Goal: Transaction & Acquisition: Purchase product/service

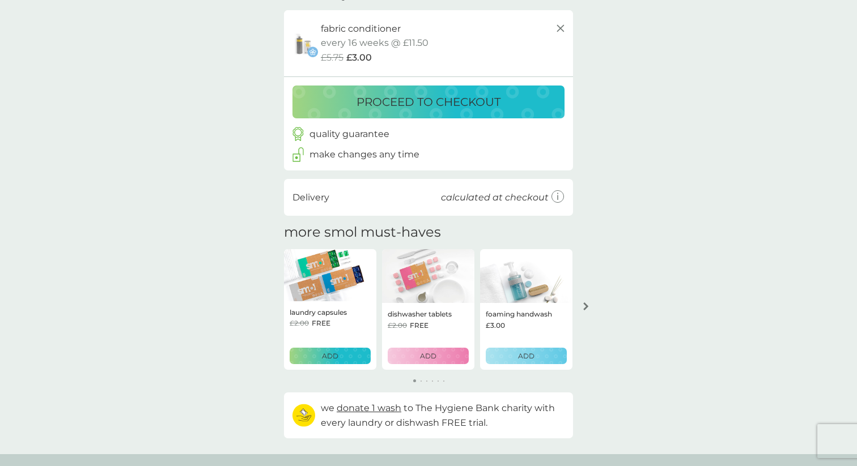
scroll to position [84, 0]
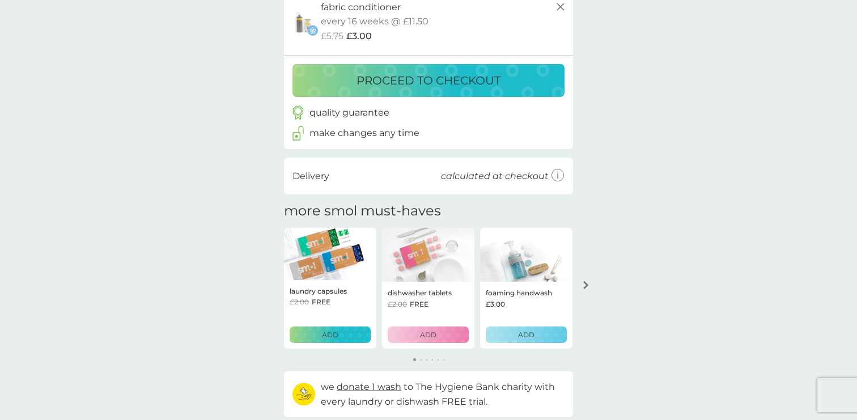
scroll to position [126, 0]
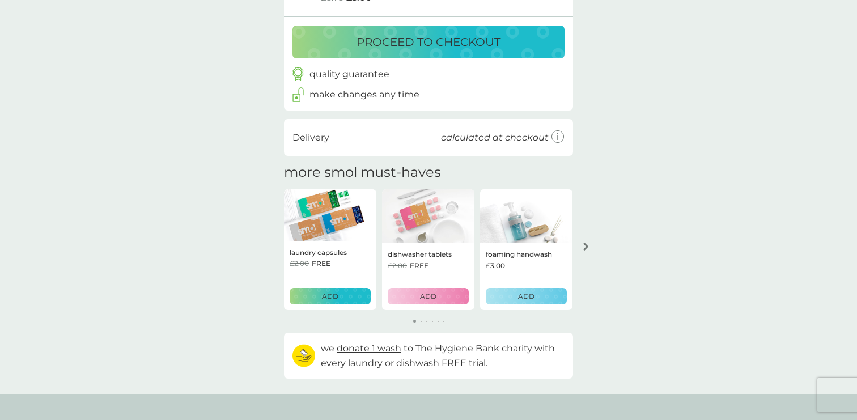
click at [519, 296] on p "ADD" at bounding box center [526, 296] width 16 height 11
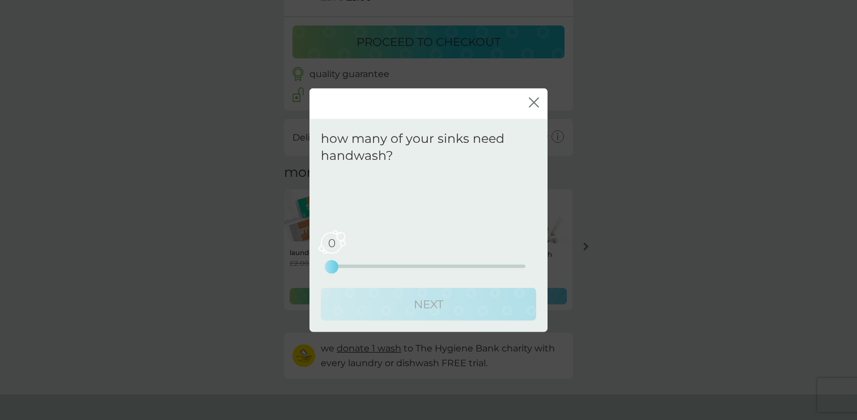
click at [375, 267] on div "0 0 2.5 5" at bounding box center [428, 266] width 194 height 3
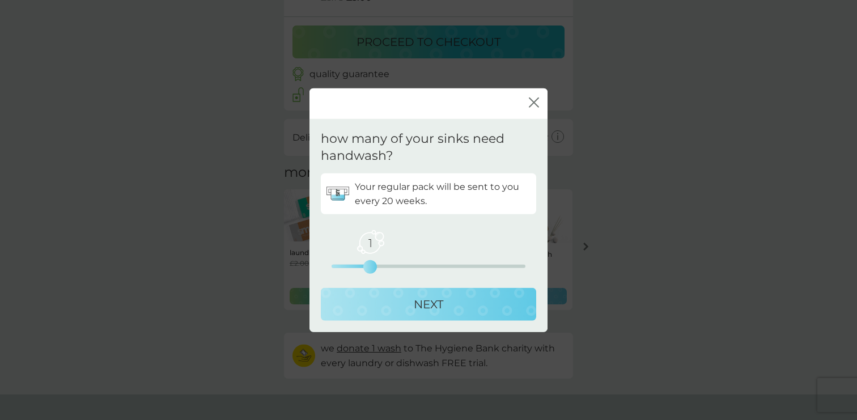
click at [426, 301] on p "NEXT" at bounding box center [428, 304] width 29 height 18
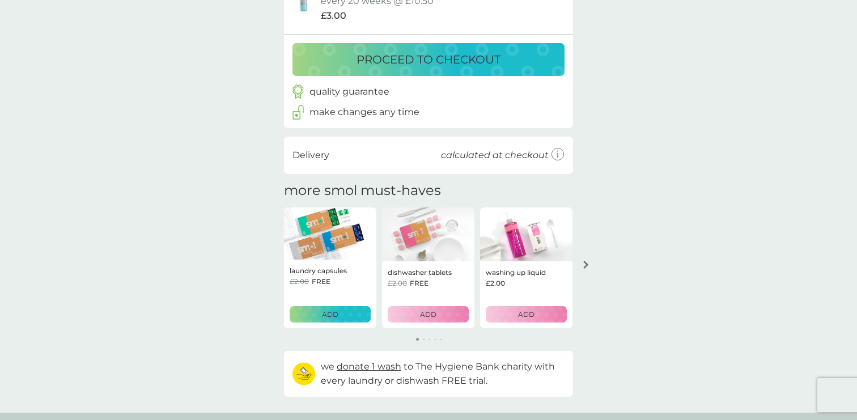
scroll to position [188, 0]
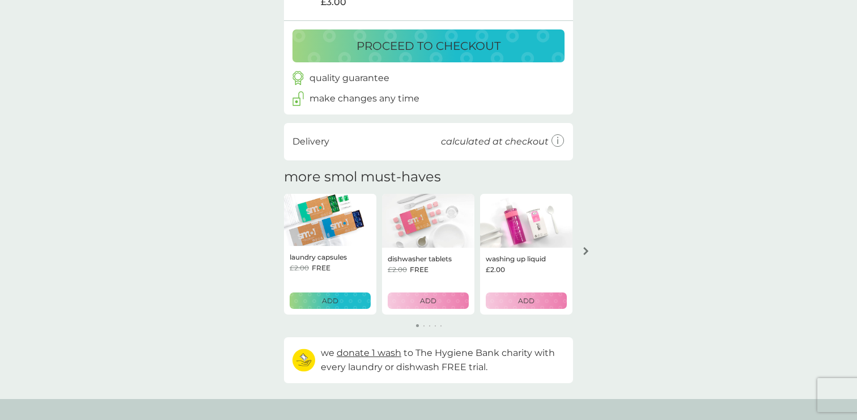
click at [539, 298] on div "ADD" at bounding box center [526, 300] width 66 height 11
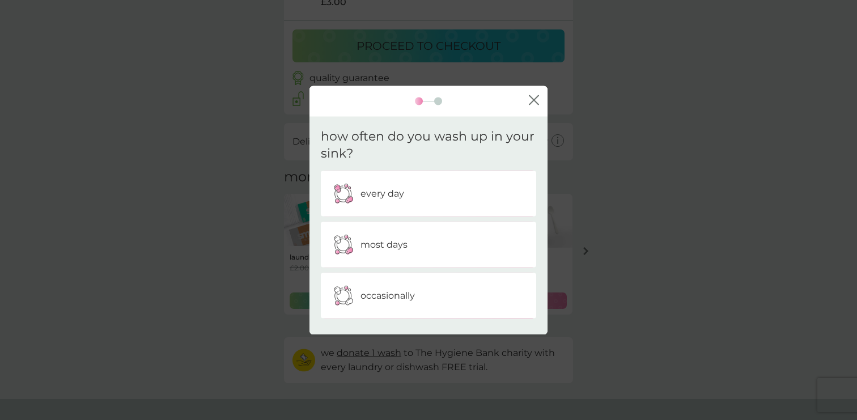
click at [399, 194] on p "every day" at bounding box center [382, 193] width 44 height 15
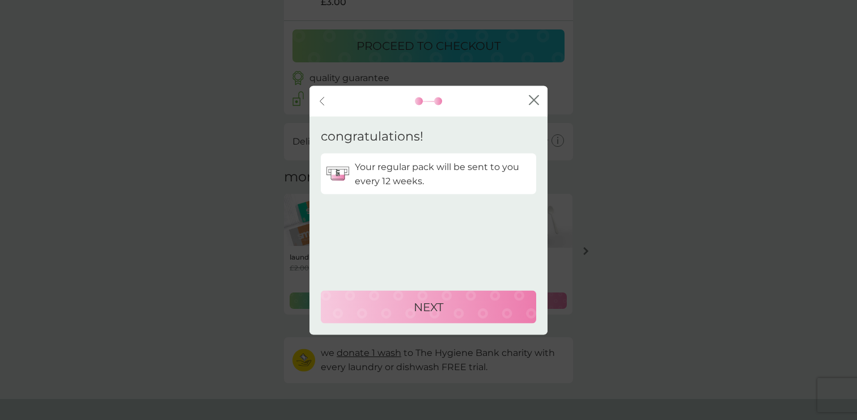
click at [414, 309] on p "NEXT" at bounding box center [428, 306] width 29 height 18
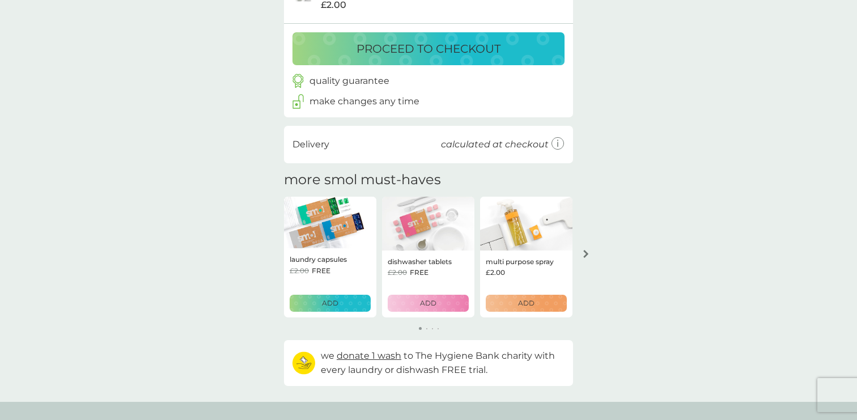
scroll to position [276, 0]
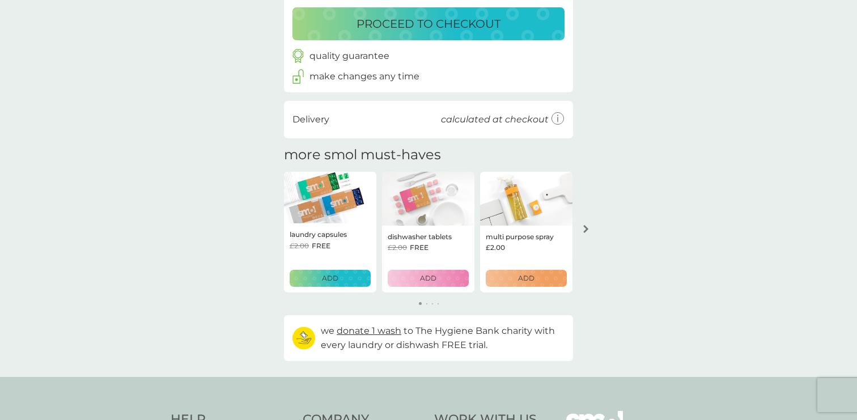
click at [587, 231] on icon "arrow right" at bounding box center [586, 229] width 6 height 8
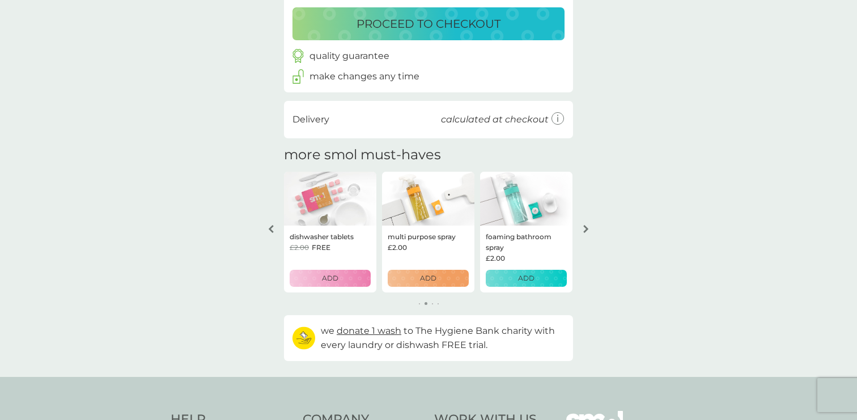
click at [445, 282] on div "ADD" at bounding box center [428, 277] width 66 height 11
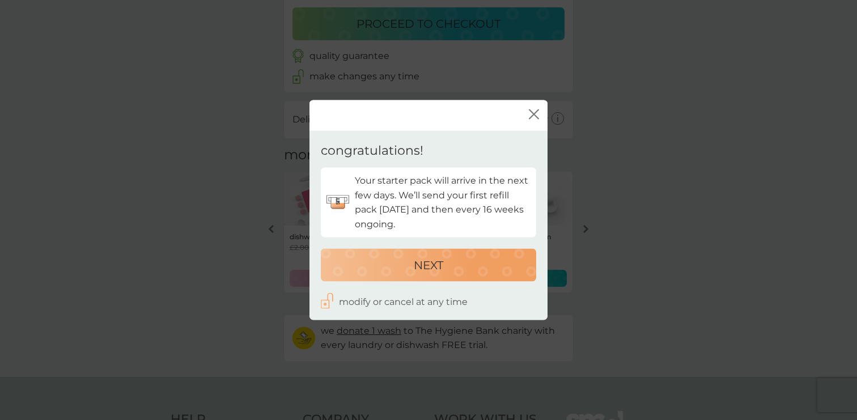
click at [437, 269] on p "NEXT" at bounding box center [428, 264] width 29 height 18
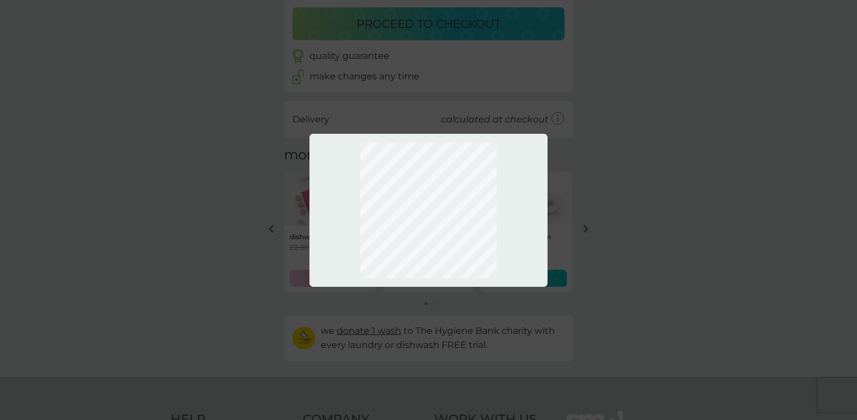
scroll to position [343, 0]
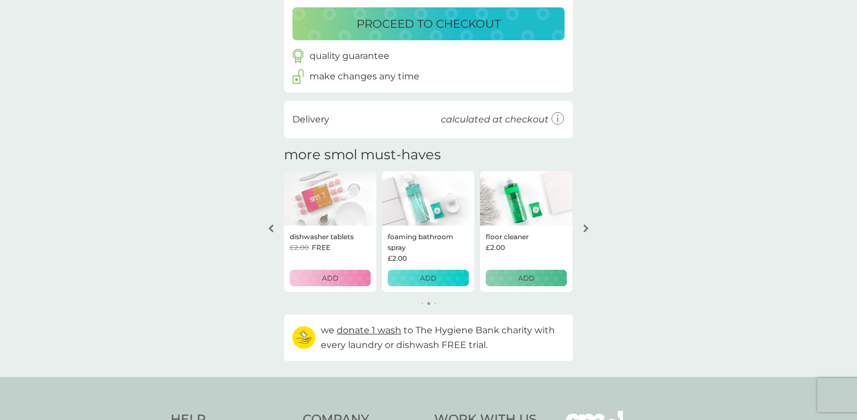
click at [449, 283] on div "ADD" at bounding box center [428, 277] width 66 height 11
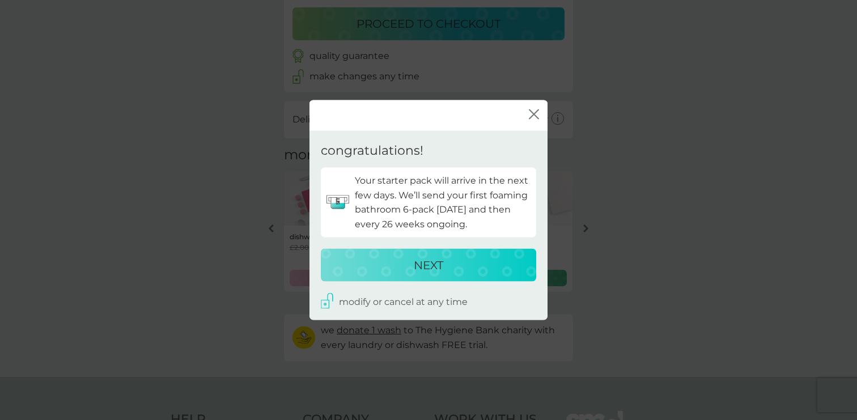
click at [440, 257] on p "NEXT" at bounding box center [428, 264] width 29 height 18
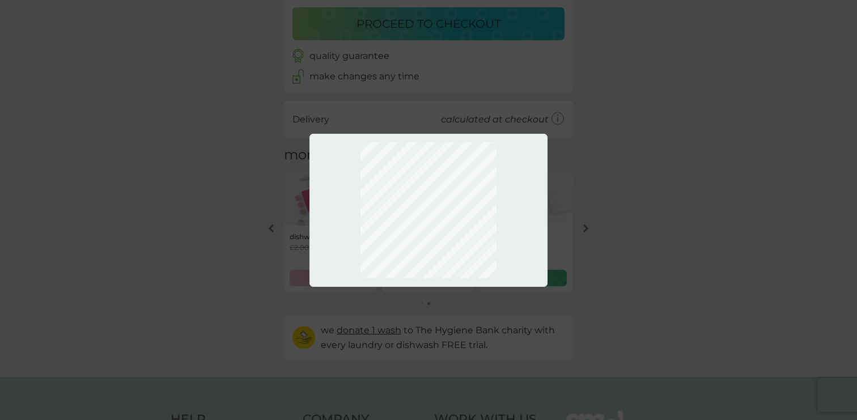
scroll to position [409, 0]
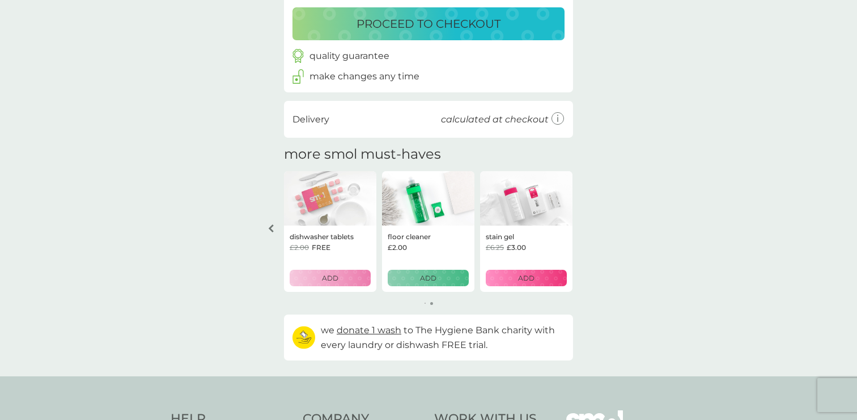
click at [445, 282] on div "ADD" at bounding box center [428, 277] width 66 height 11
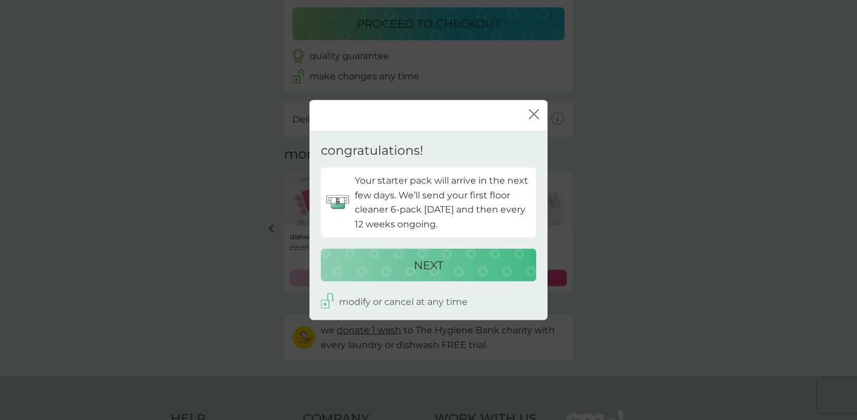
click at [535, 112] on icon "close" at bounding box center [536, 114] width 5 height 9
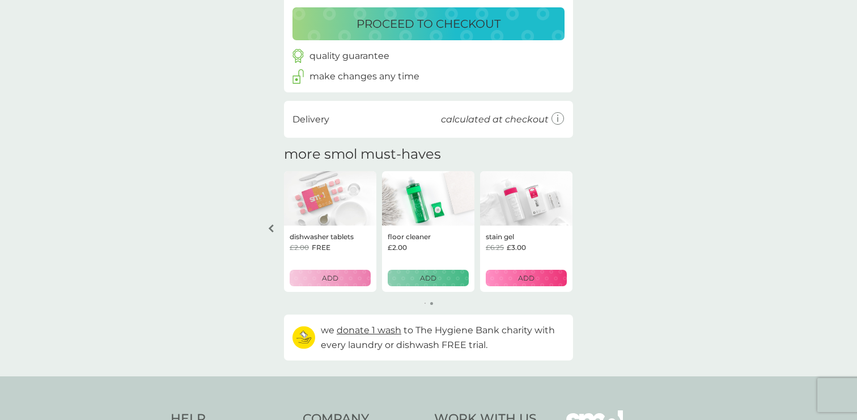
click at [524, 286] on button "ADD" at bounding box center [525, 278] width 81 height 16
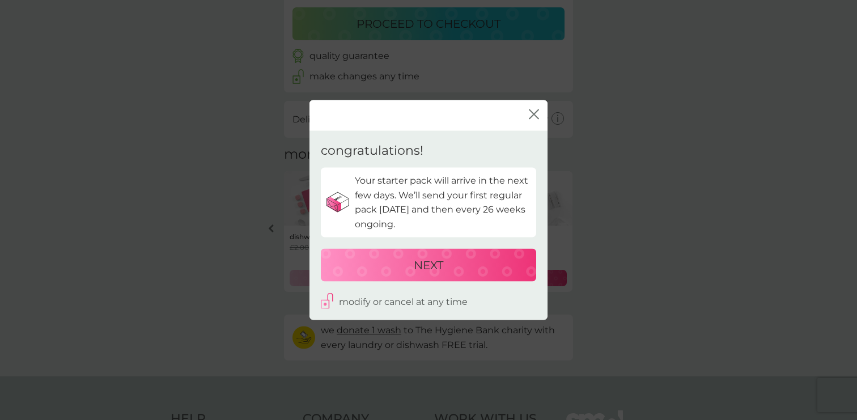
click at [471, 267] on div "NEXT" at bounding box center [428, 264] width 193 height 18
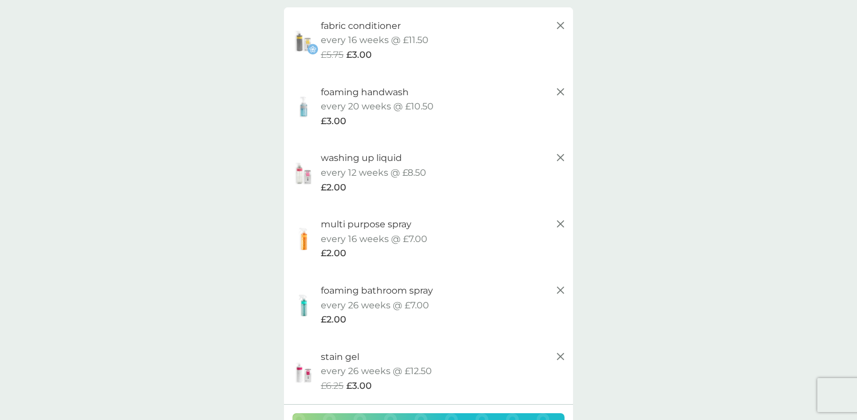
scroll to position [0, 0]
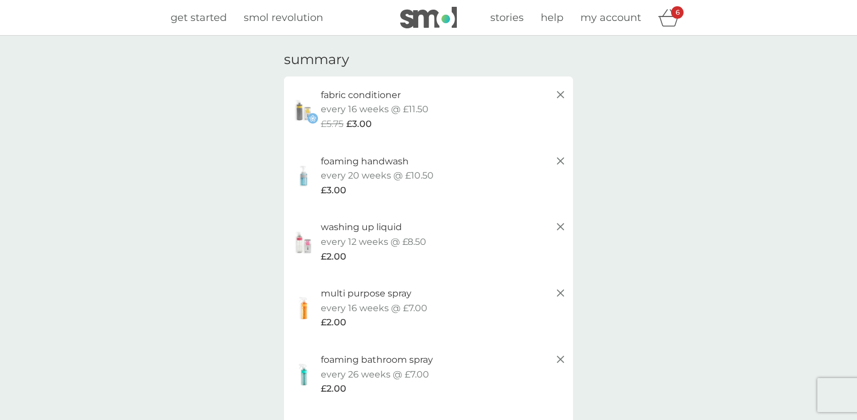
click at [623, 18] on span "my account" at bounding box center [610, 17] width 61 height 12
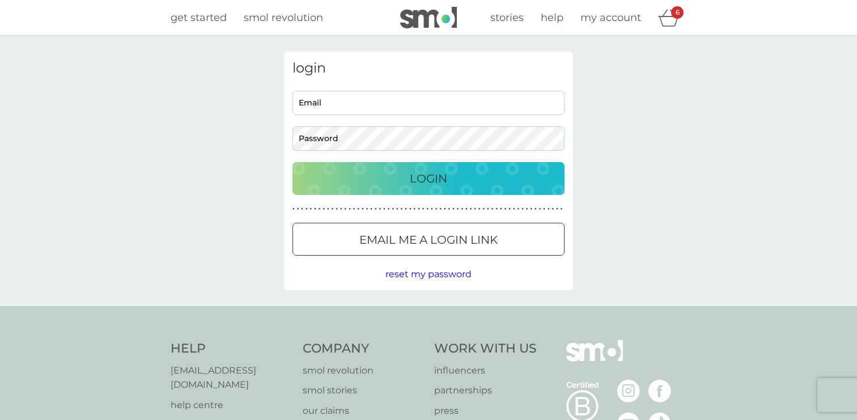
type input "dom@smolproducts.com"
click at [431, 186] on p "Login" at bounding box center [428, 178] width 37 height 18
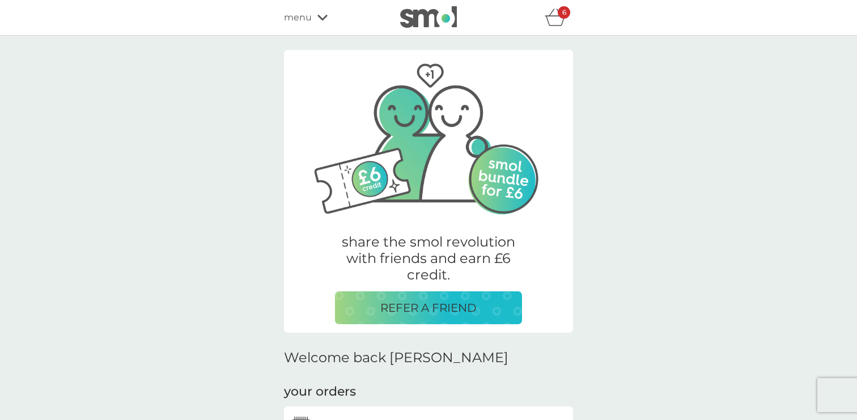
click at [559, 17] on div "6" at bounding box center [563, 12] width 12 height 12
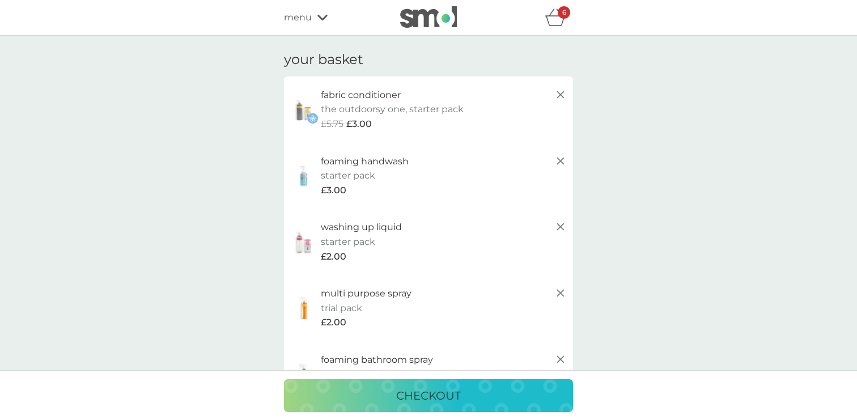
click at [374, 112] on p "the outdoorsy one, starter pack" at bounding box center [392, 109] width 143 height 15
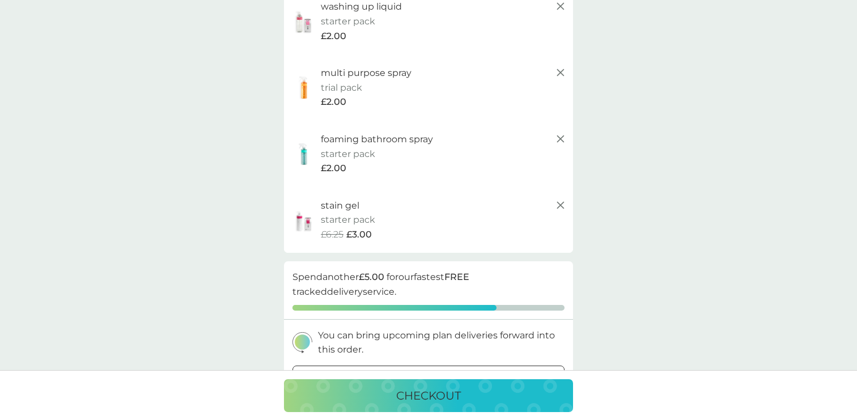
scroll to position [230, 0]
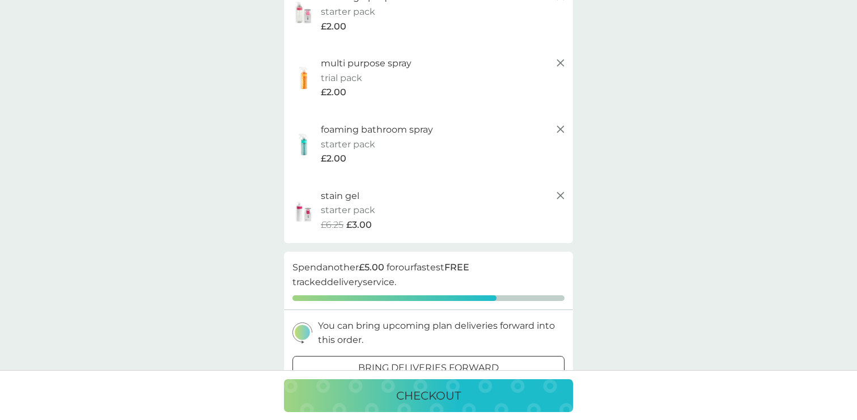
click at [498, 386] on div "checkout" at bounding box center [428, 395] width 266 height 18
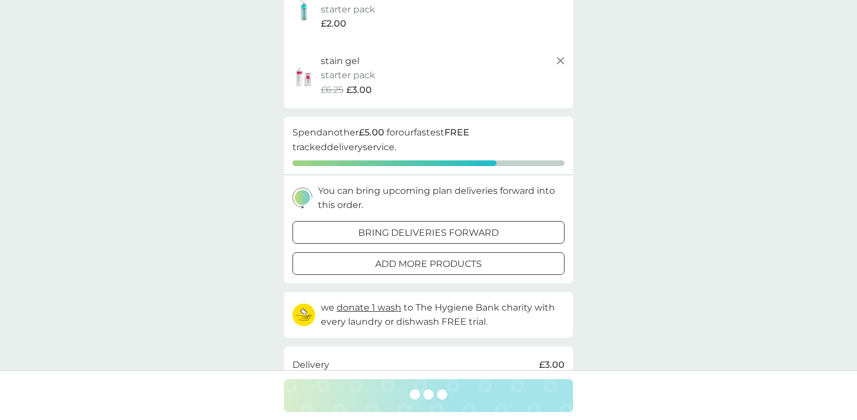
scroll to position [0, 0]
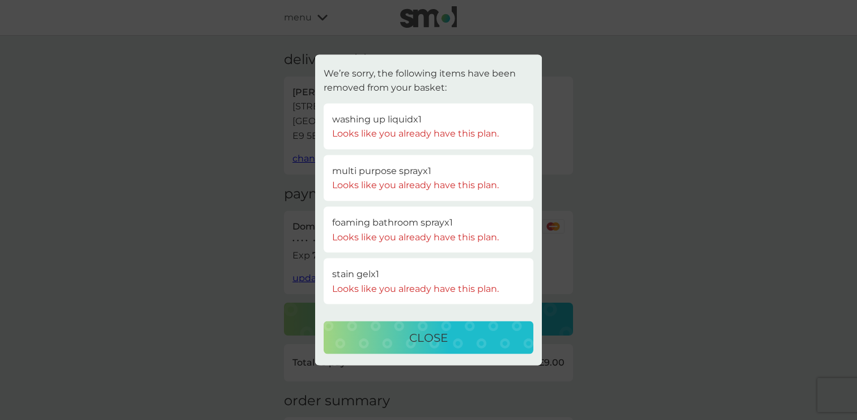
click at [414, 334] on p "close" at bounding box center [428, 338] width 39 height 18
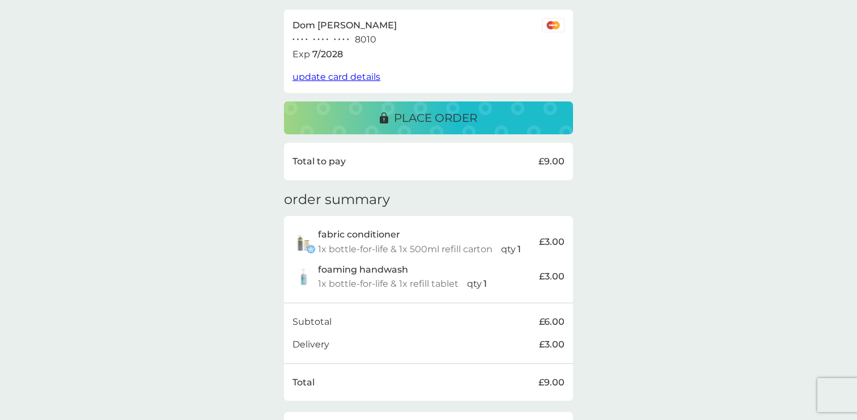
scroll to position [274, 0]
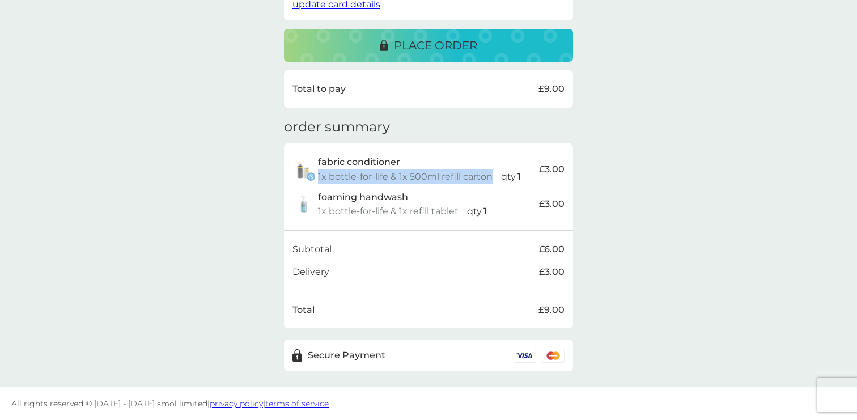
drag, startPoint x: 489, startPoint y: 176, endPoint x: 319, endPoint y: 177, distance: 170.5
click at [319, 177] on p "1x bottle-for-life & 1x 500ml refill carton" at bounding box center [405, 176] width 174 height 15
copy p "1x bottle-for-life & 1x 500ml refill carton"
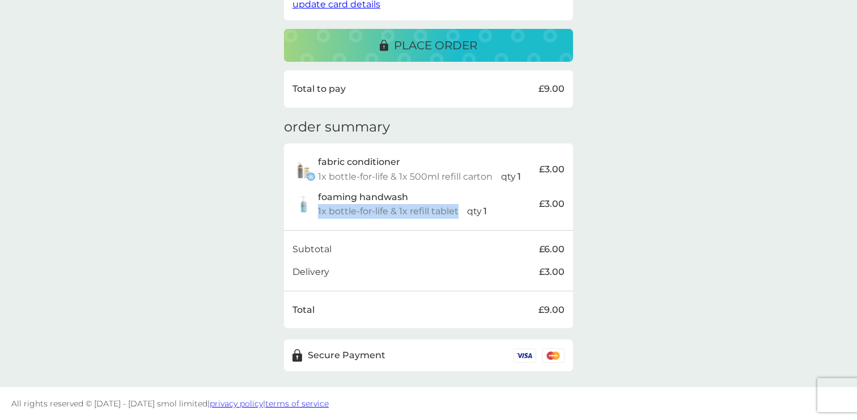
drag, startPoint x: 457, startPoint y: 211, endPoint x: 319, endPoint y: 208, distance: 137.7
click at [319, 208] on p "1x bottle-for-life & 1x refill tablet" at bounding box center [388, 211] width 140 height 15
copy p "1x bottle-for-life & 1x refill tablet"
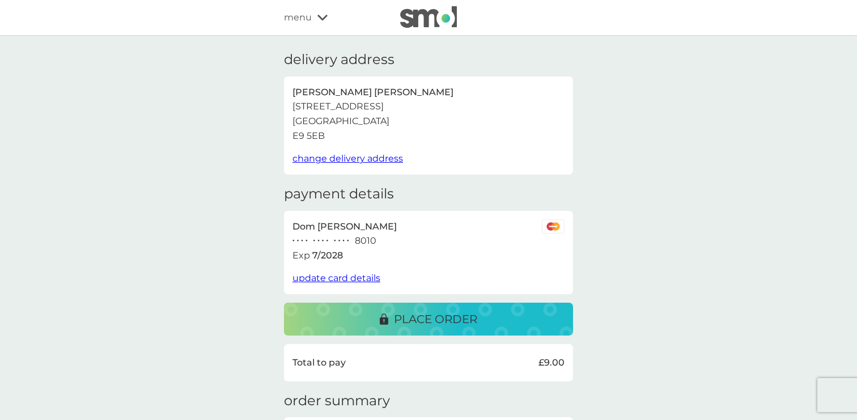
click at [299, 14] on span "menu" at bounding box center [298, 17] width 28 height 15
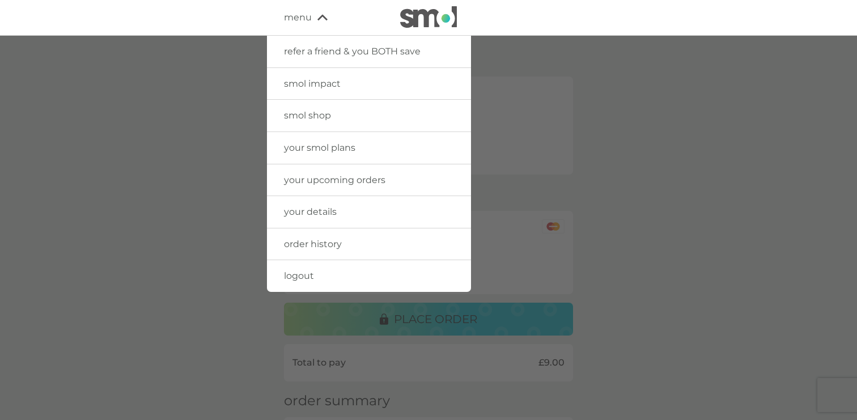
click at [319, 275] on link "logout" at bounding box center [369, 276] width 204 height 32
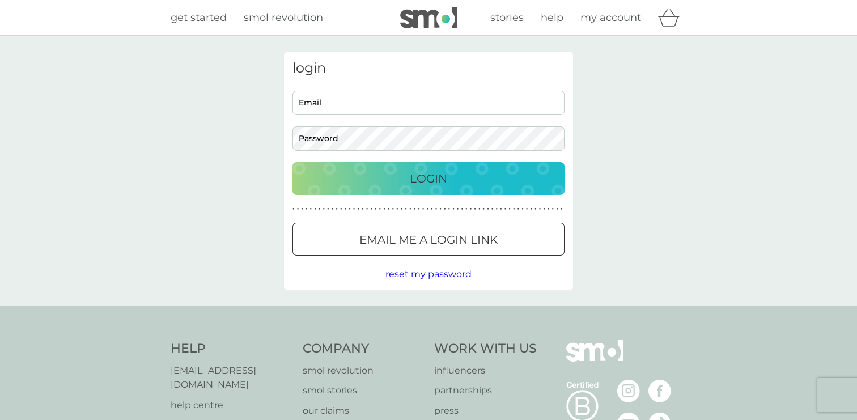
type input "dom@smolproducts.com"
click at [672, 22] on icon "basket" at bounding box center [669, 18] width 22 height 18
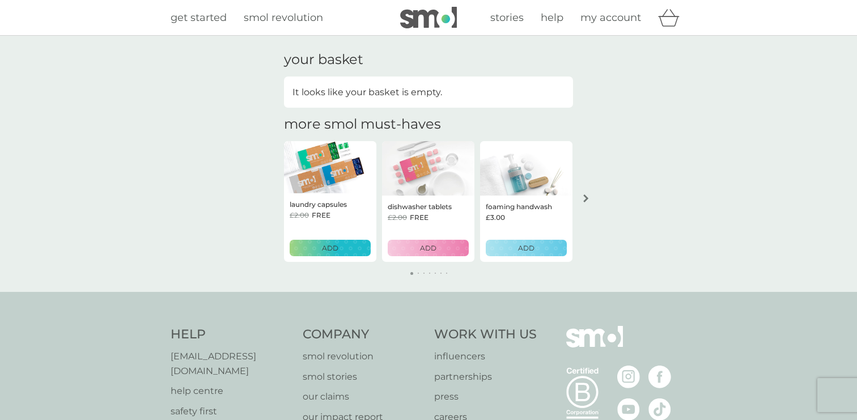
click at [586, 194] on button "arrow right" at bounding box center [585, 198] width 19 height 20
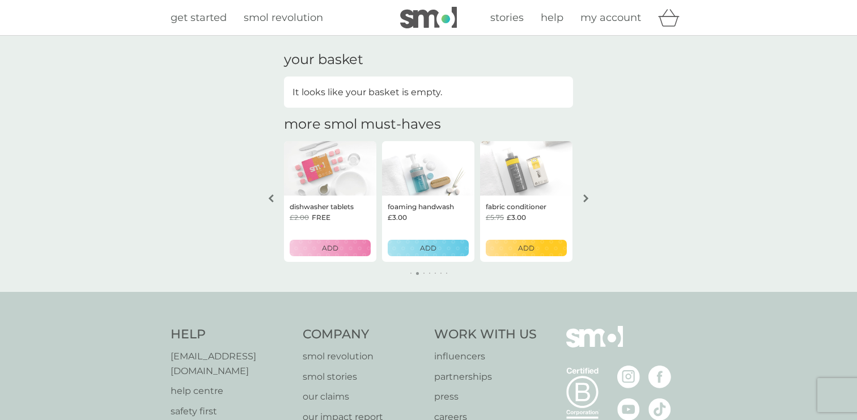
click at [270, 201] on icon "arrow left" at bounding box center [271, 198] width 6 height 8
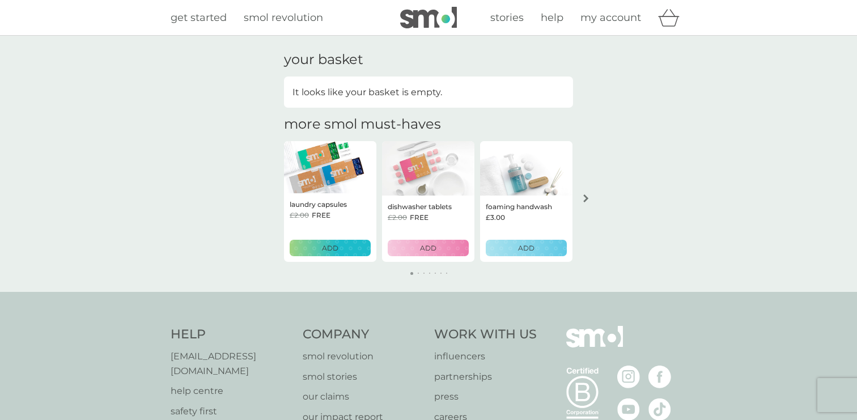
click at [506, 250] on div "ADD" at bounding box center [526, 247] width 66 height 11
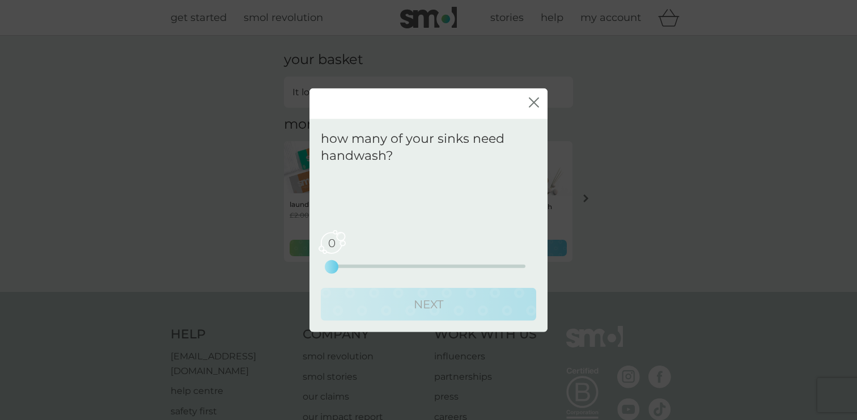
click at [537, 102] on icon "close" at bounding box center [534, 102] width 10 height 10
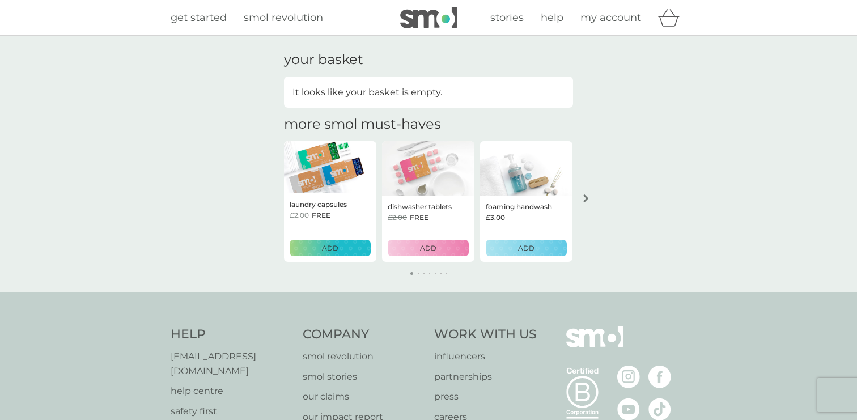
click at [585, 201] on icon "arrow right" at bounding box center [586, 198] width 6 height 8
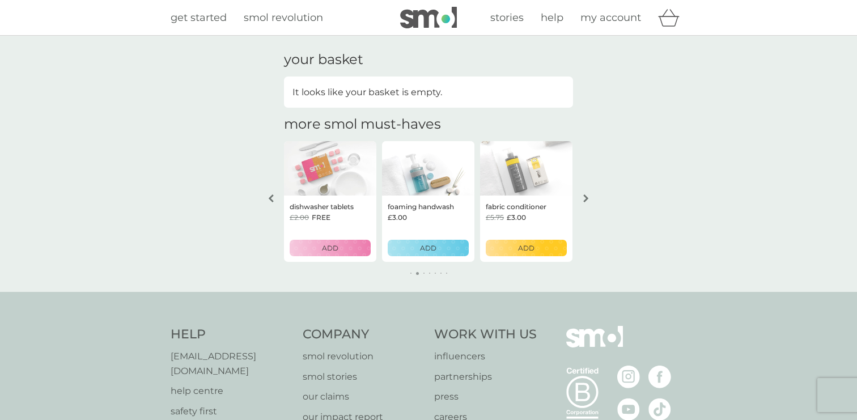
click at [585, 201] on icon "arrow right" at bounding box center [586, 198] width 6 height 8
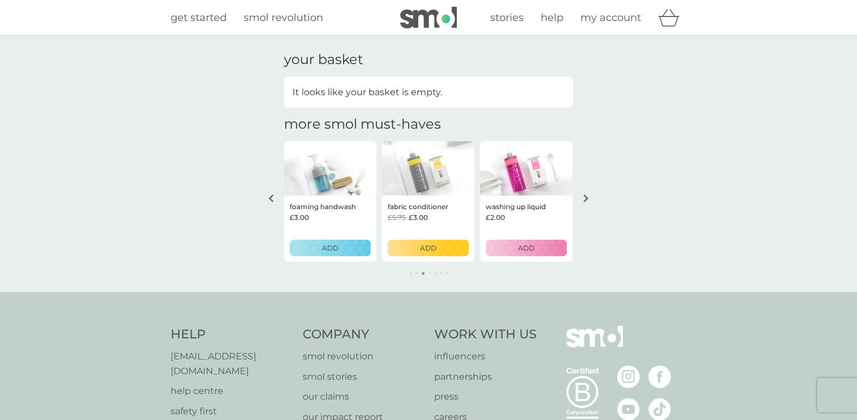
click at [529, 252] on p "ADD" at bounding box center [526, 247] width 16 height 11
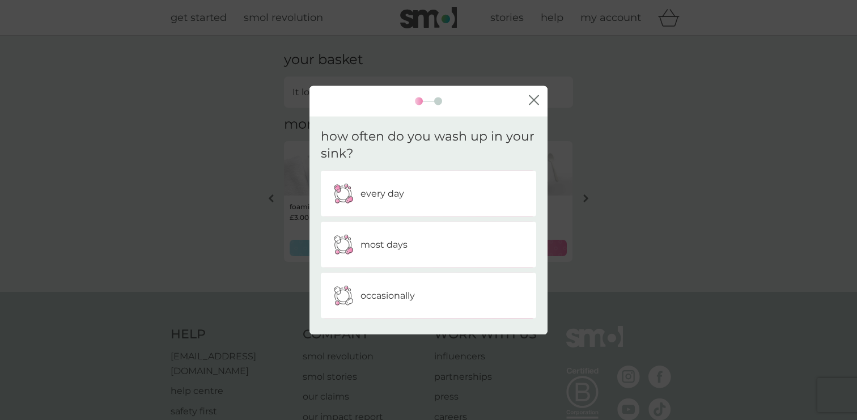
click at [443, 191] on div "every day" at bounding box center [428, 194] width 198 height 28
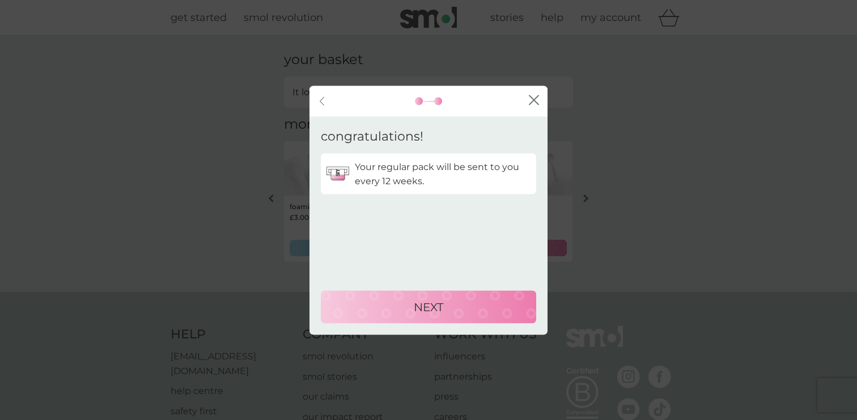
click at [410, 303] on div "NEXT" at bounding box center [428, 306] width 193 height 18
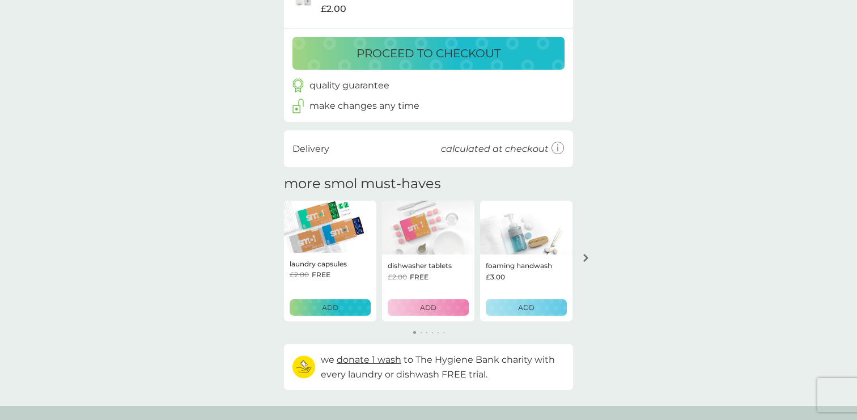
scroll to position [152, 0]
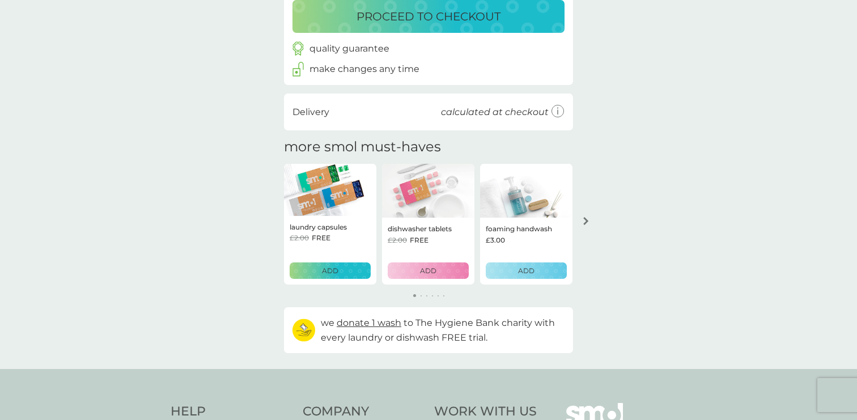
click at [587, 221] on icon "arrow right" at bounding box center [585, 221] width 5 height 8
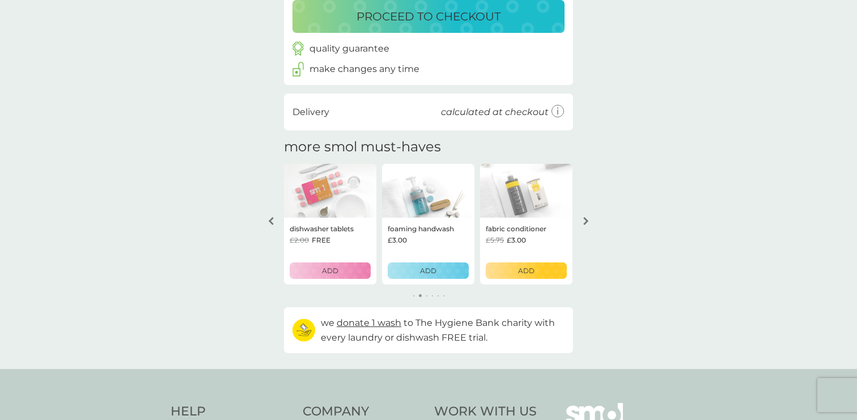
click at [587, 221] on icon "arrow right" at bounding box center [585, 221] width 5 height 8
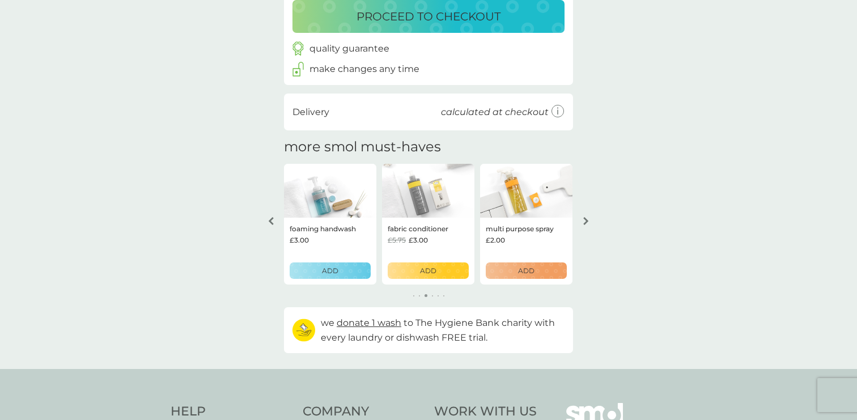
click at [534, 275] on div "ADD" at bounding box center [526, 270] width 66 height 11
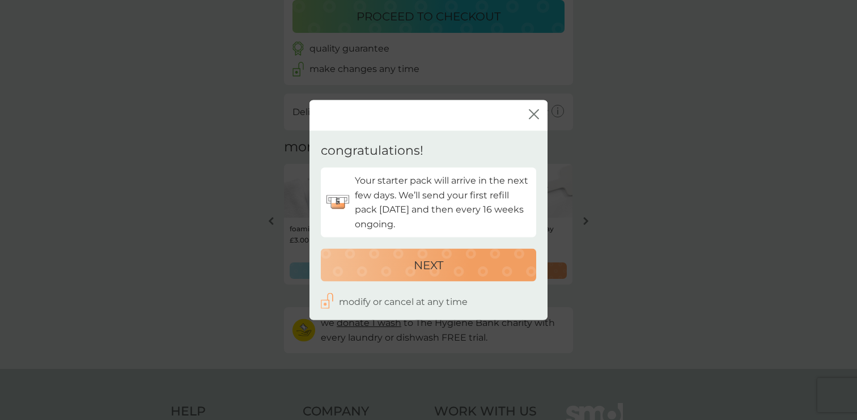
click at [391, 252] on button "NEXT" at bounding box center [428, 264] width 215 height 33
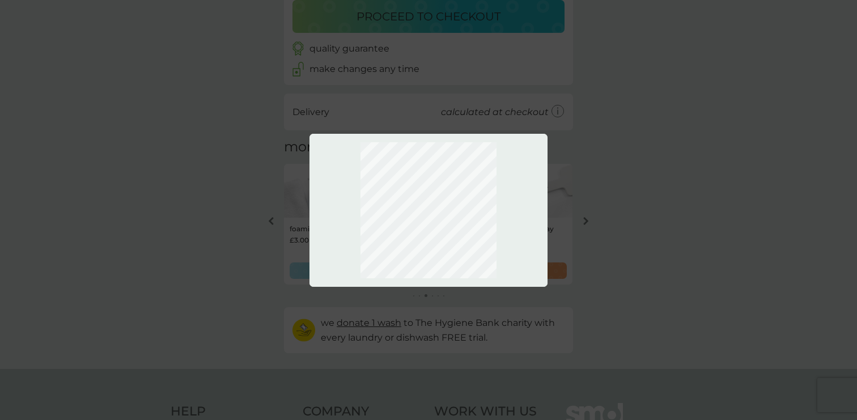
scroll to position [218, 0]
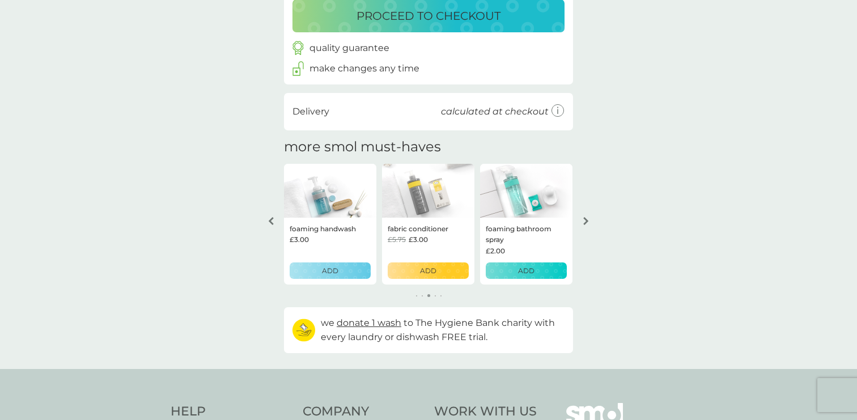
click at [519, 270] on p "ADD" at bounding box center [526, 270] width 16 height 11
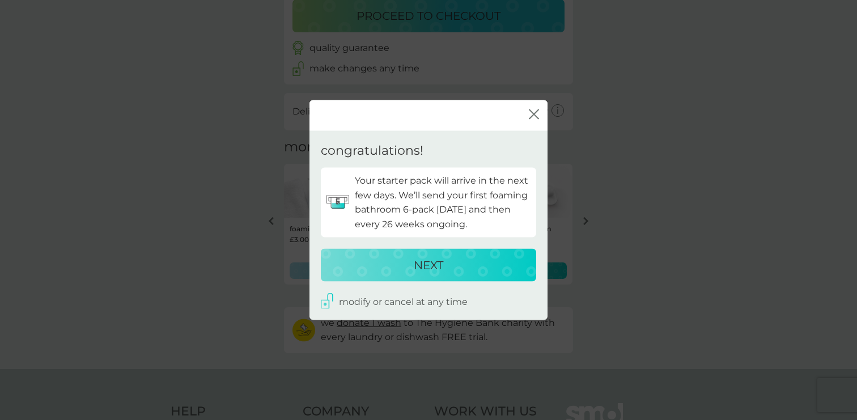
click at [479, 268] on div "NEXT" at bounding box center [428, 264] width 193 height 18
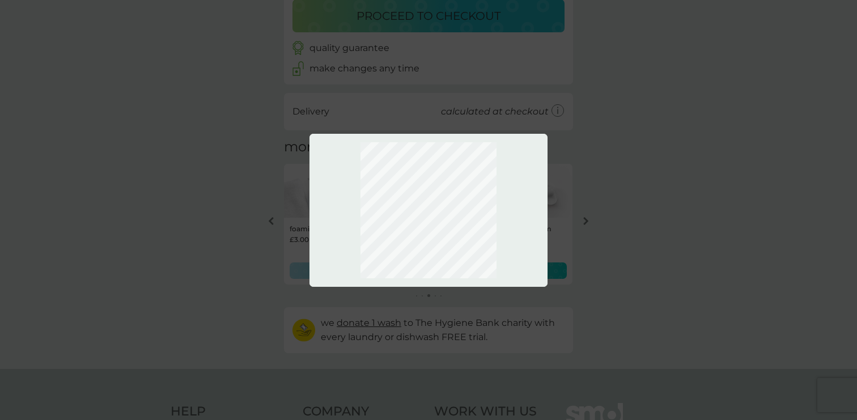
scroll to position [284, 0]
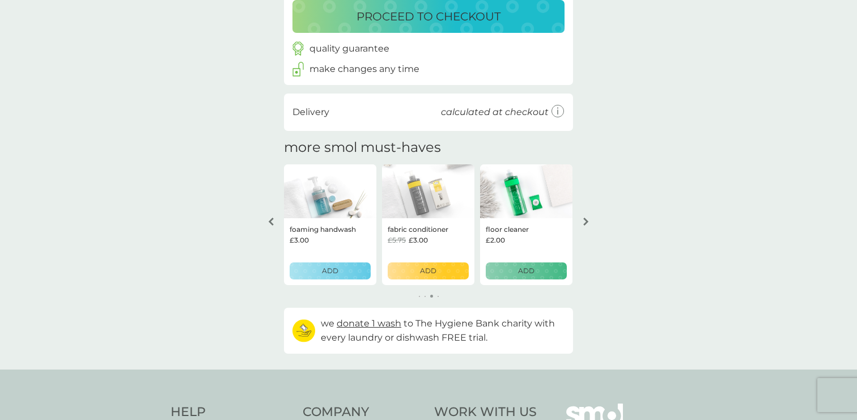
click at [544, 271] on div "ADD" at bounding box center [526, 270] width 66 height 11
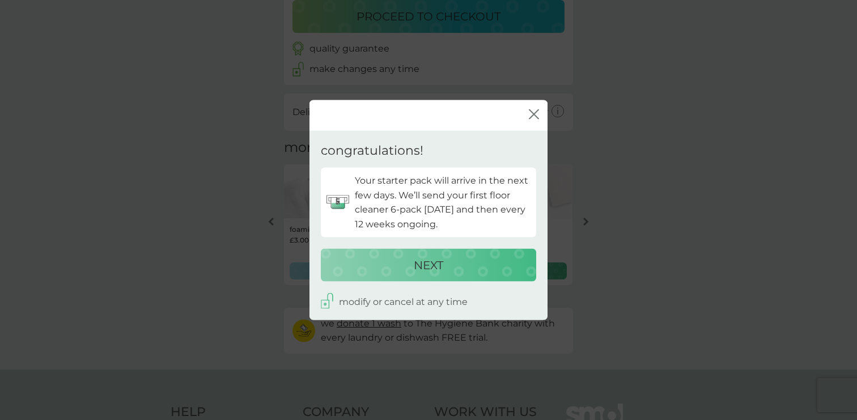
click at [536, 106] on div "close" at bounding box center [428, 115] width 238 height 31
click at [535, 116] on icon "close" at bounding box center [536, 114] width 5 height 9
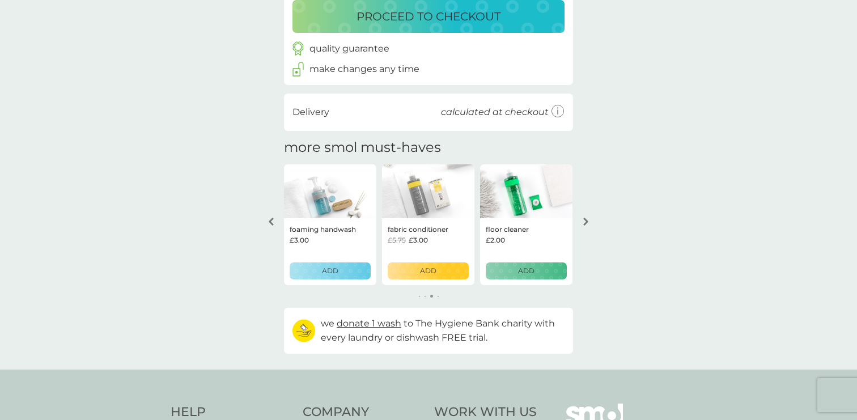
click at [587, 221] on icon "arrow right" at bounding box center [585, 222] width 5 height 8
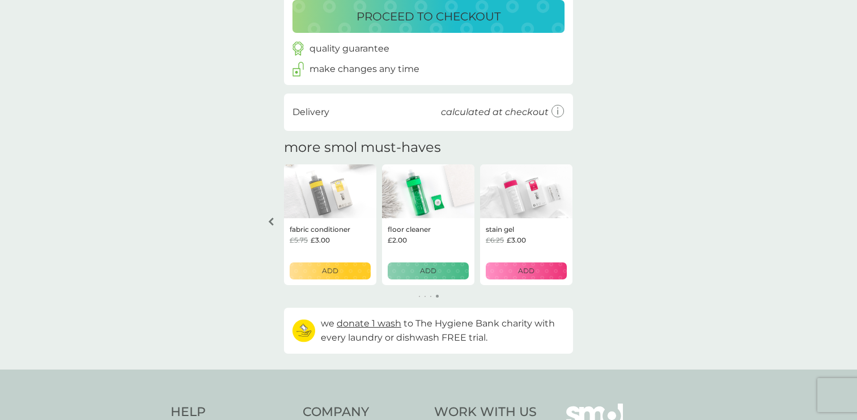
click at [587, 221] on div "your basket summary washing up liquid starter pack every 12 weeks @ £8.50 £2.00…" at bounding box center [428, 60] width 857 height 617
click at [528, 267] on p "ADD" at bounding box center [526, 270] width 16 height 11
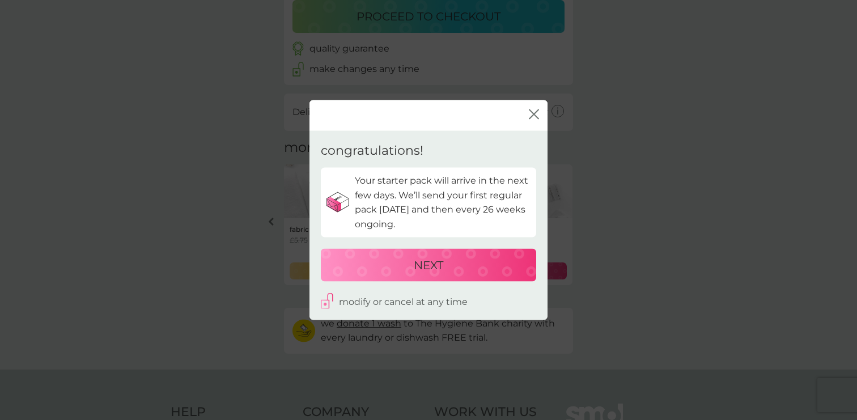
click at [436, 253] on button "NEXT" at bounding box center [428, 264] width 215 height 33
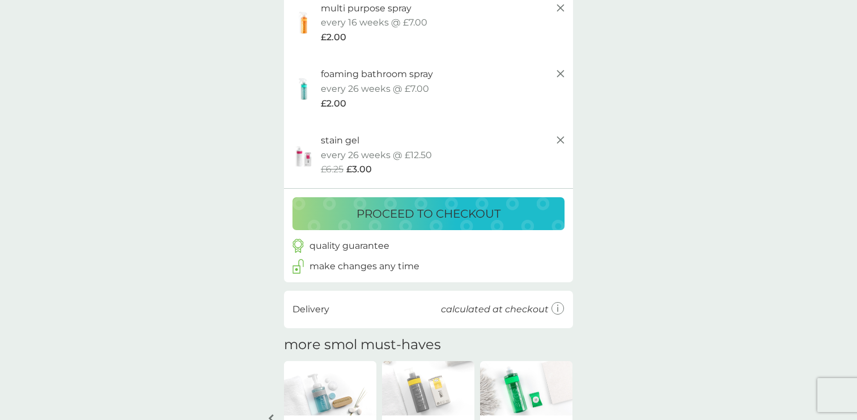
scroll to position [0, 0]
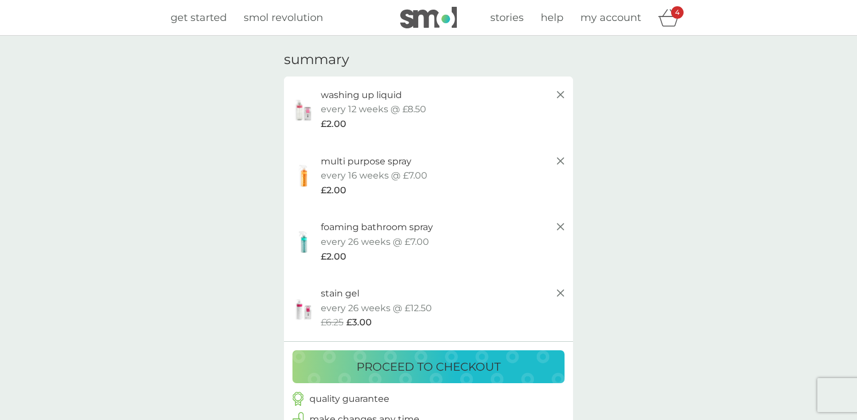
click at [451, 363] on p "proceed to checkout" at bounding box center [428, 366] width 144 height 18
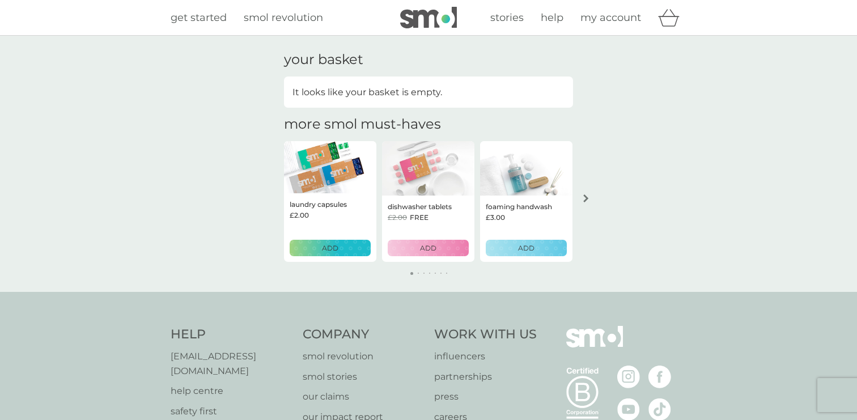
click at [617, 22] on span "my account" at bounding box center [610, 17] width 61 height 12
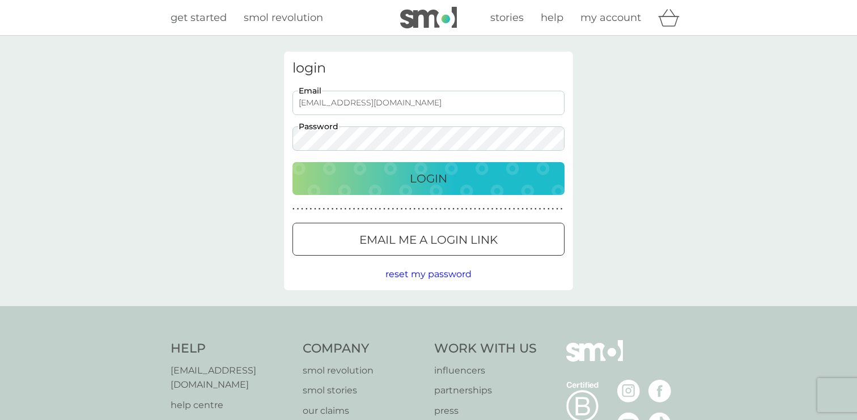
click at [330, 101] on input "[EMAIL_ADDRESS][DOMAIN_NAME]" at bounding box center [428, 103] width 272 height 24
type input "[EMAIL_ADDRESS][DOMAIN_NAME]"
click at [412, 177] on p "Login" at bounding box center [428, 178] width 37 height 18
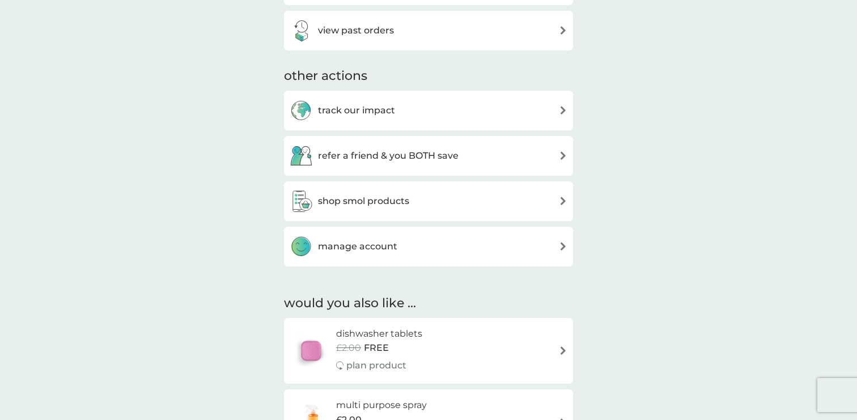
scroll to position [562, 0]
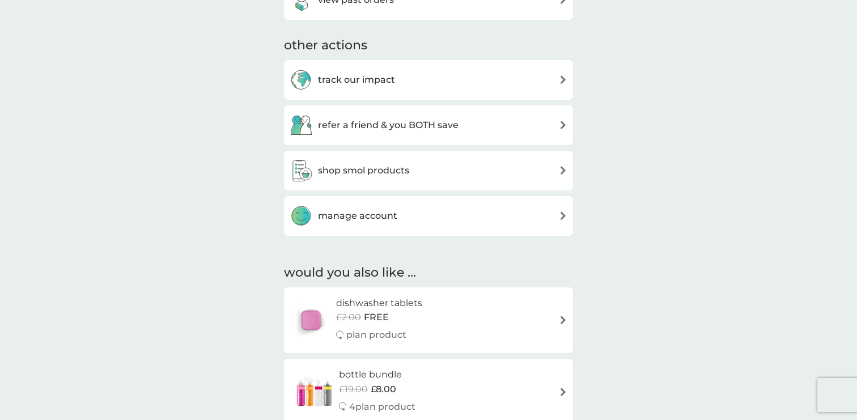
click at [407, 181] on div "shop smol products" at bounding box center [349, 170] width 120 height 23
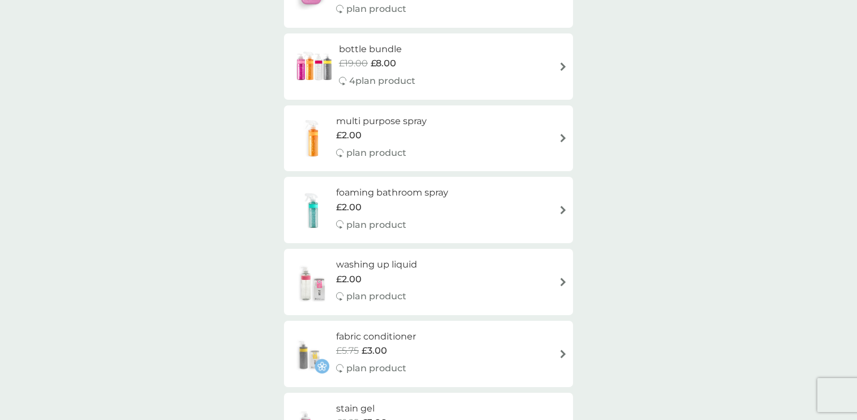
scroll to position [241, 0]
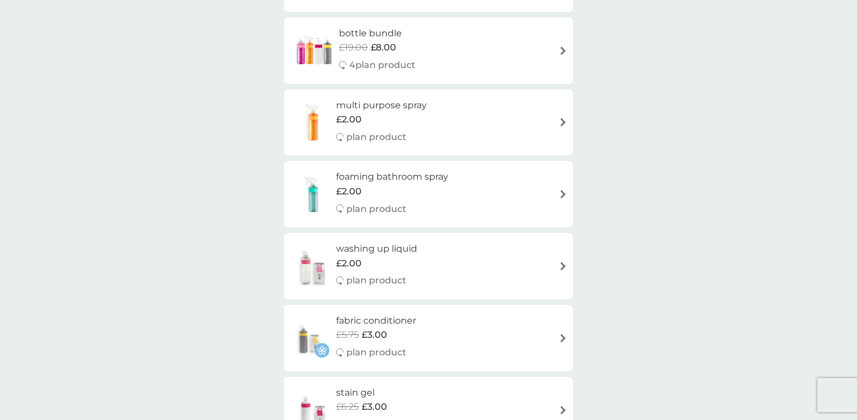
click at [418, 121] on div "£2.00" at bounding box center [381, 119] width 91 height 15
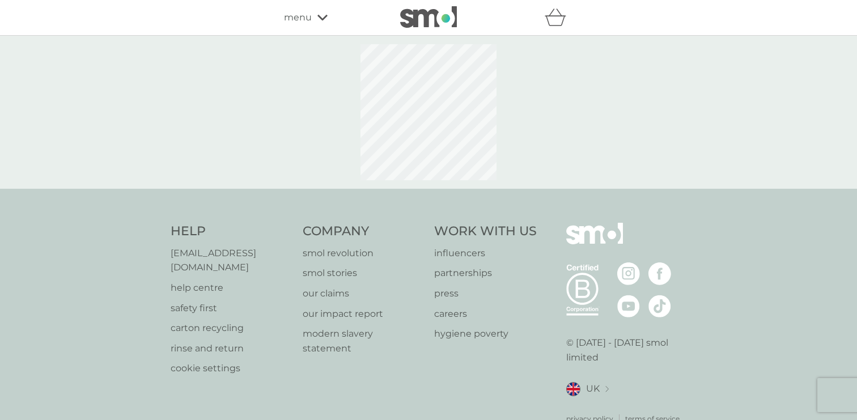
select select "112"
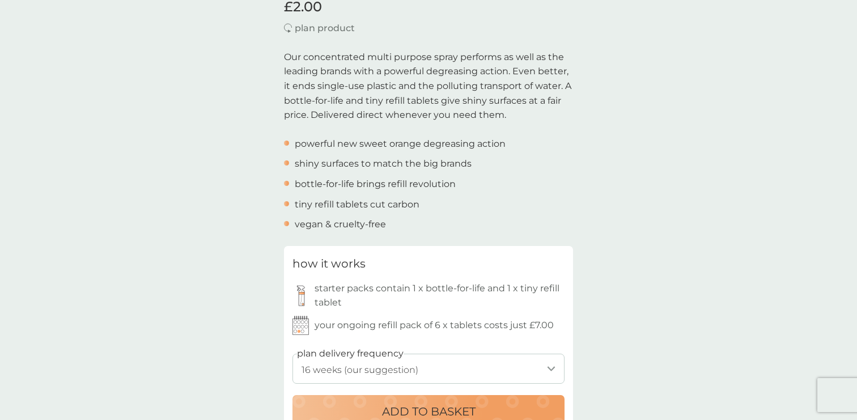
scroll to position [339, 0]
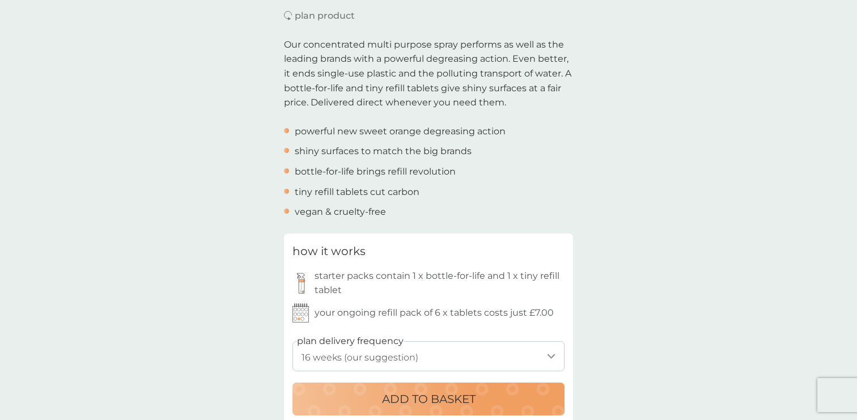
click at [390, 395] on p "ADD TO BASKET" at bounding box center [428, 399] width 93 height 18
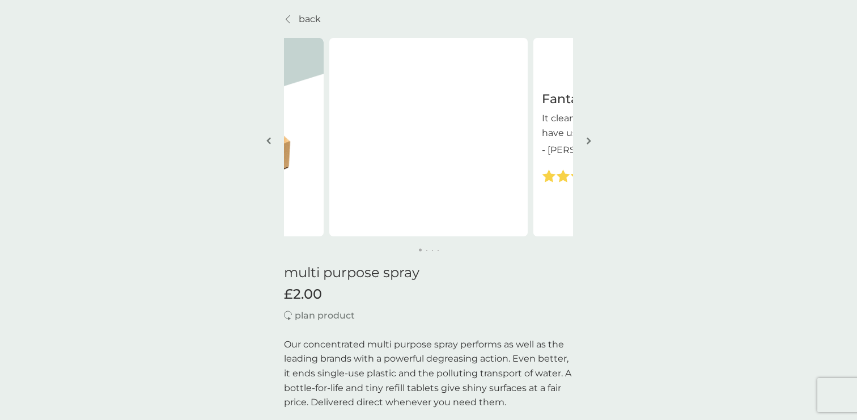
scroll to position [0, 0]
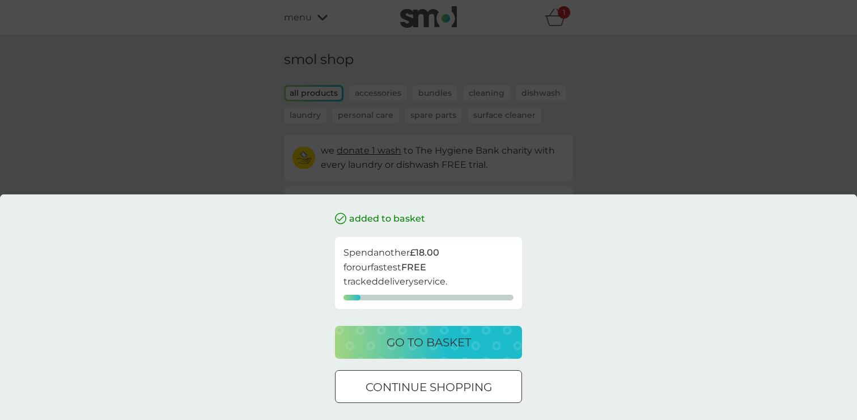
click at [443, 342] on p "go to basket" at bounding box center [428, 342] width 84 height 18
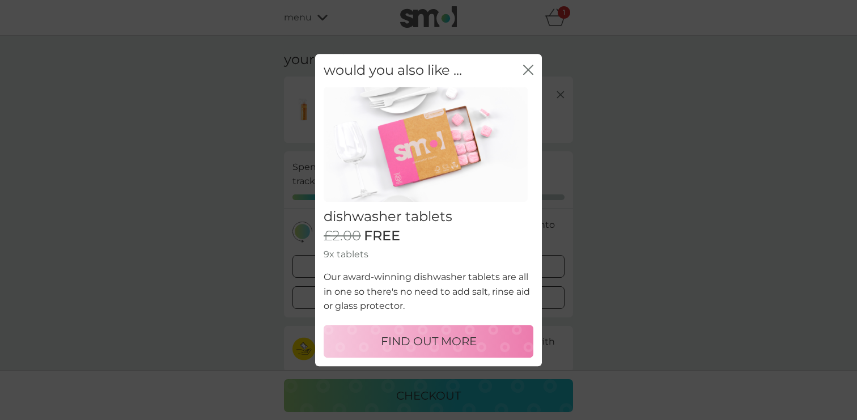
click at [527, 68] on icon "close" at bounding box center [525, 69] width 5 height 9
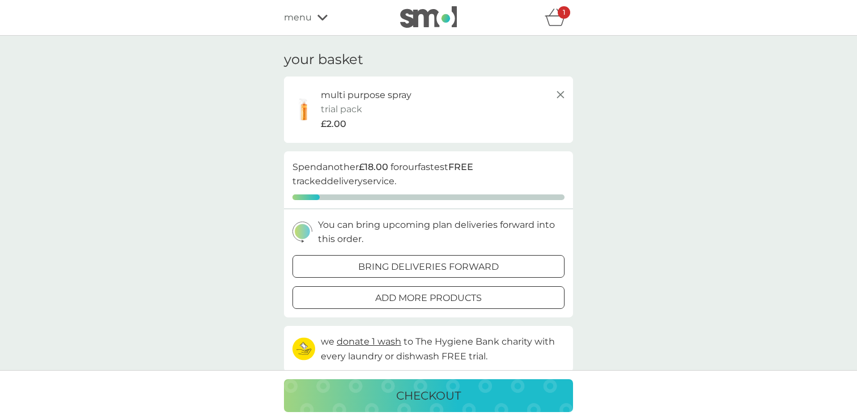
click at [325, 19] on icon at bounding box center [322, 17] width 10 height 7
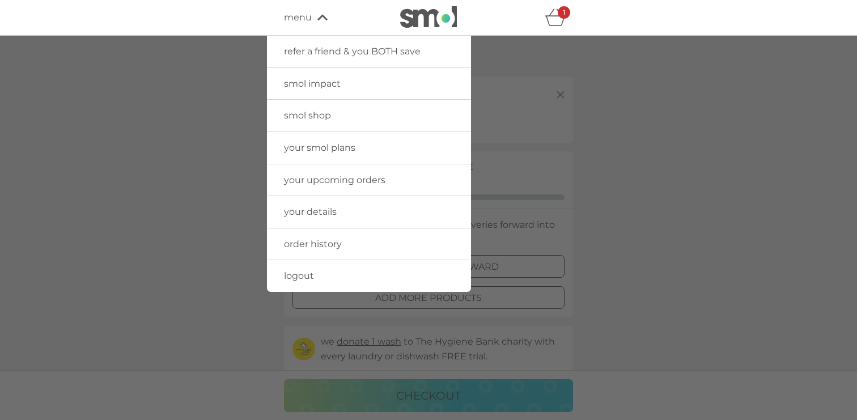
click at [321, 114] on span "smol shop" at bounding box center [307, 115] width 47 height 11
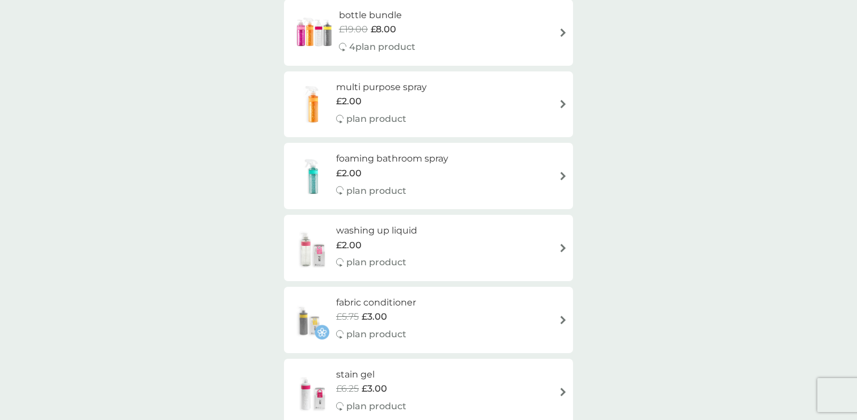
scroll to position [267, 0]
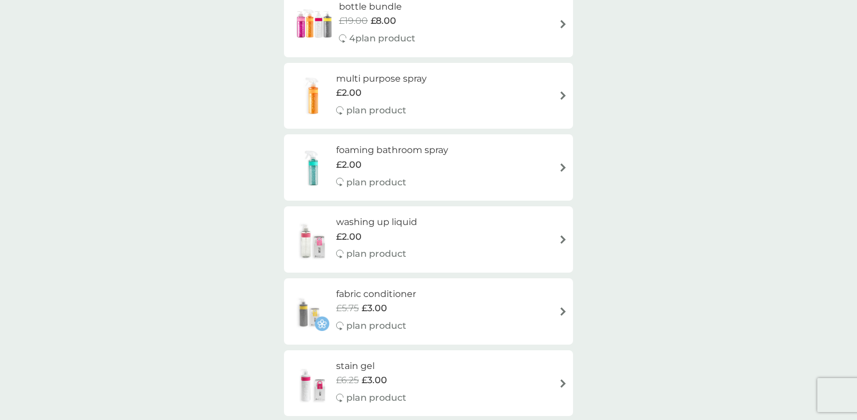
click at [395, 160] on div "£2.00" at bounding box center [392, 164] width 112 height 15
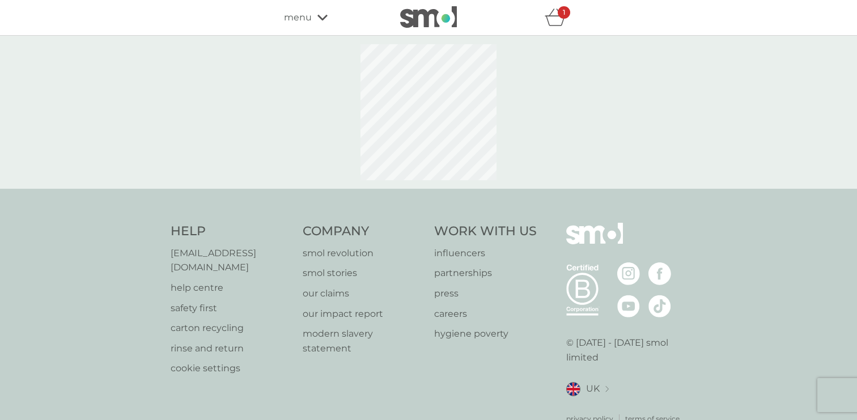
select select "182"
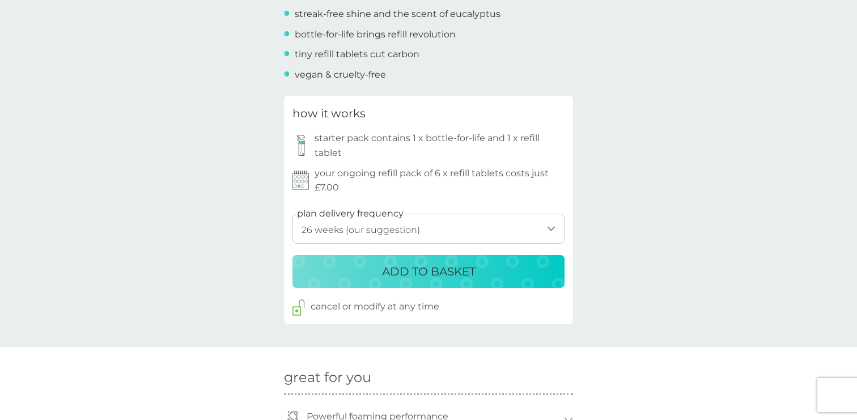
scroll to position [503, 0]
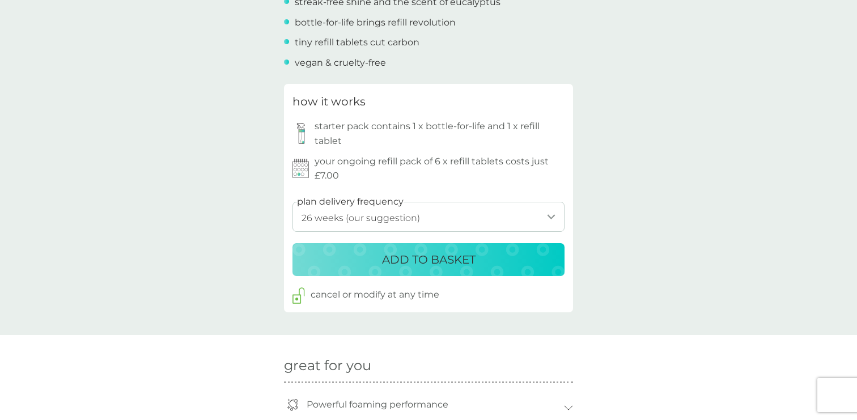
click at [404, 249] on button "ADD TO BASKET" at bounding box center [428, 259] width 272 height 33
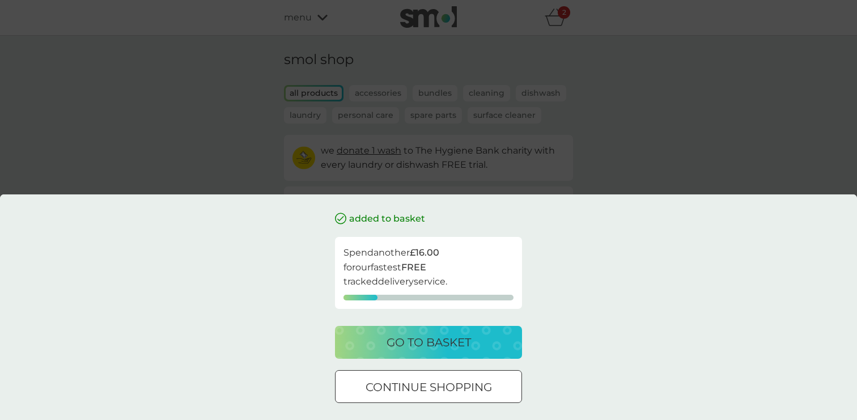
click at [459, 348] on p "go to basket" at bounding box center [428, 342] width 84 height 18
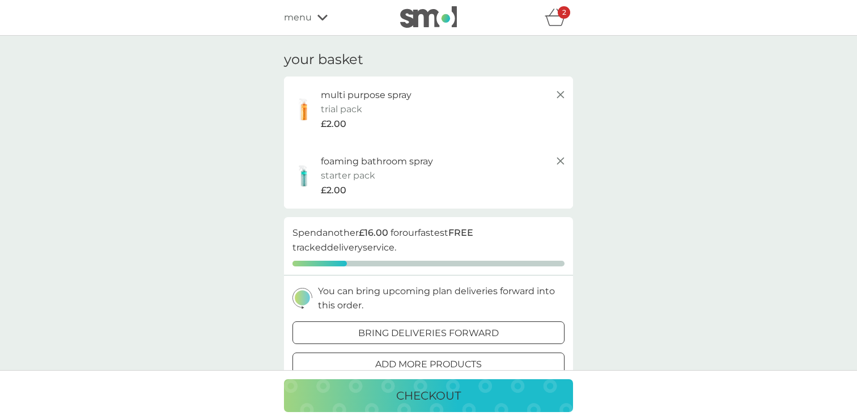
click at [316, 18] on div "menu" at bounding box center [332, 17] width 96 height 15
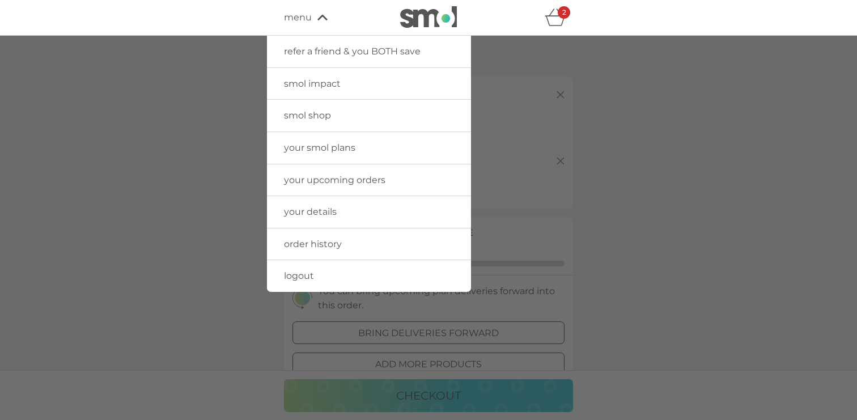
click at [325, 119] on span "smol shop" at bounding box center [307, 115] width 47 height 11
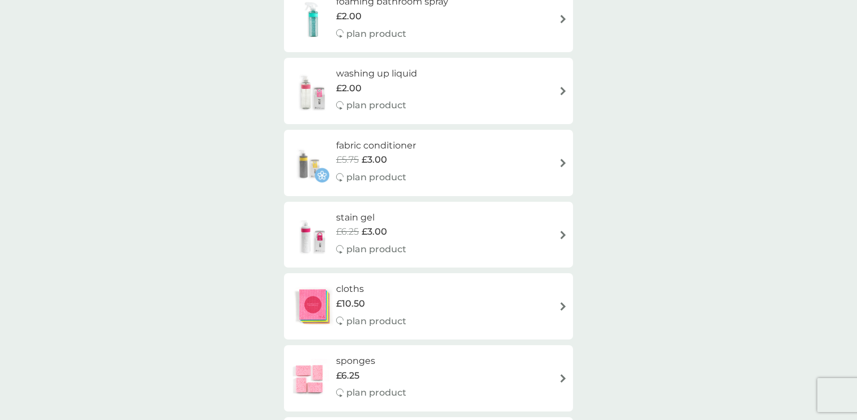
scroll to position [424, 0]
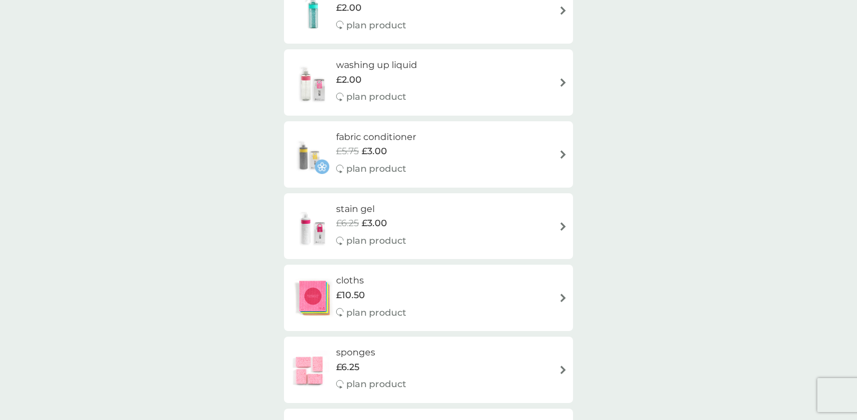
click at [384, 88] on div "washing up liquid £2.00 plan product" at bounding box center [382, 82] width 92 height 49
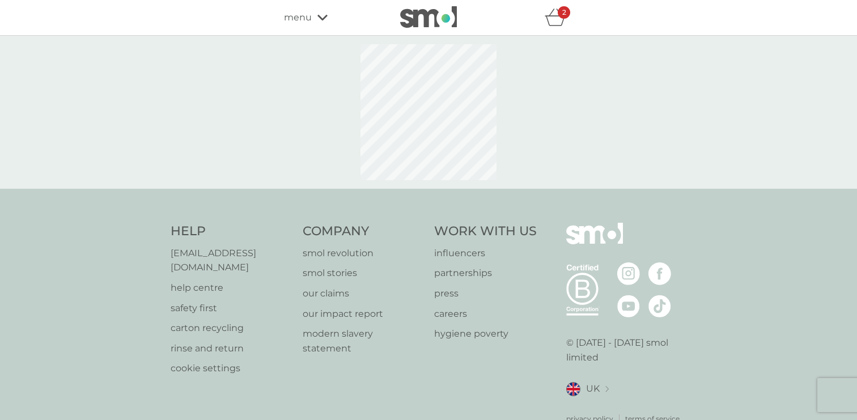
select select "112"
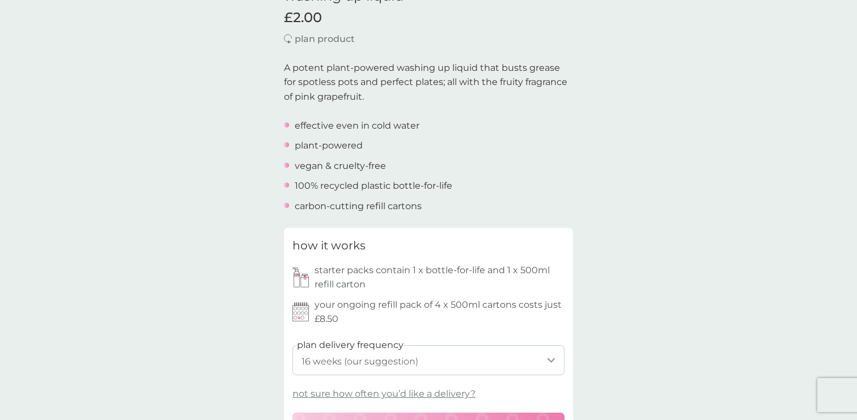
scroll to position [431, 0]
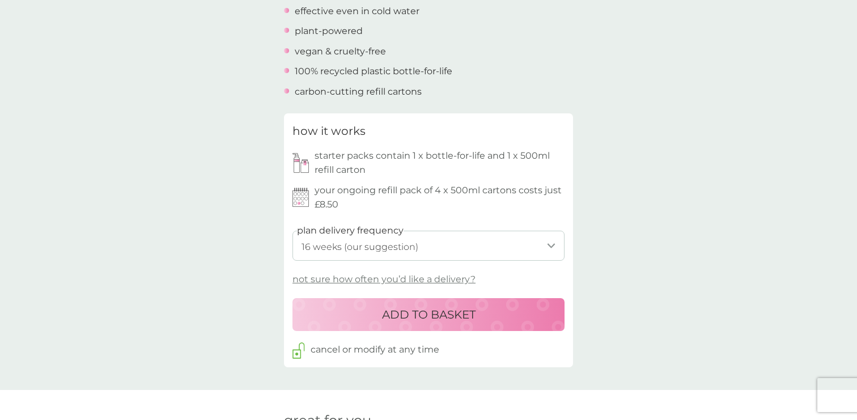
click at [382, 322] on p "ADD TO BASKET" at bounding box center [428, 314] width 93 height 18
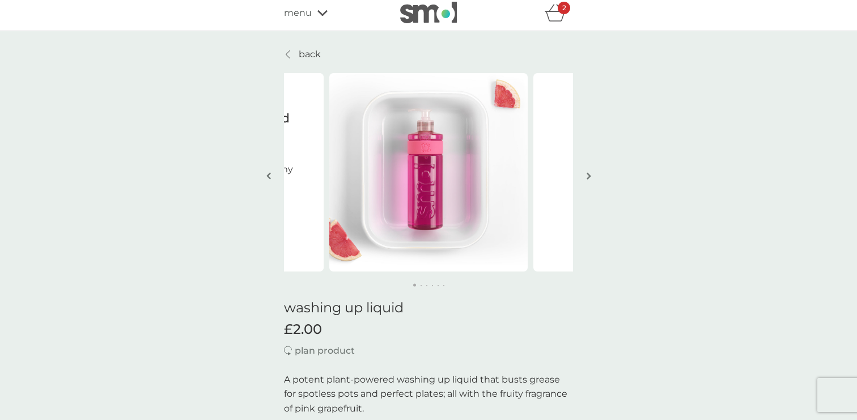
scroll to position [0, 0]
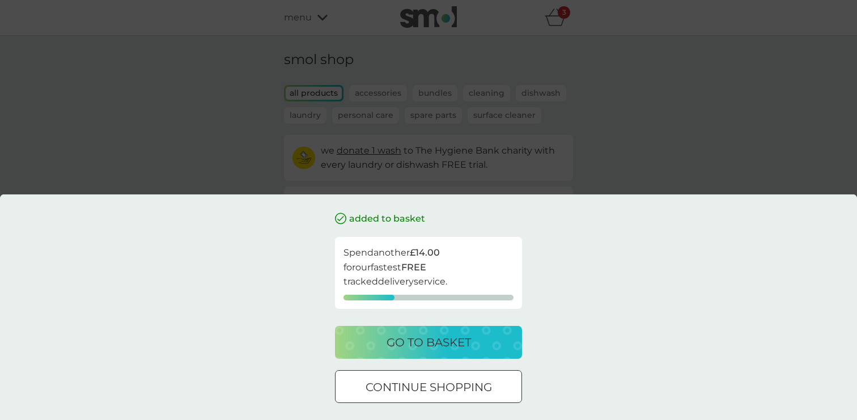
click at [404, 342] on p "go to basket" at bounding box center [428, 342] width 84 height 18
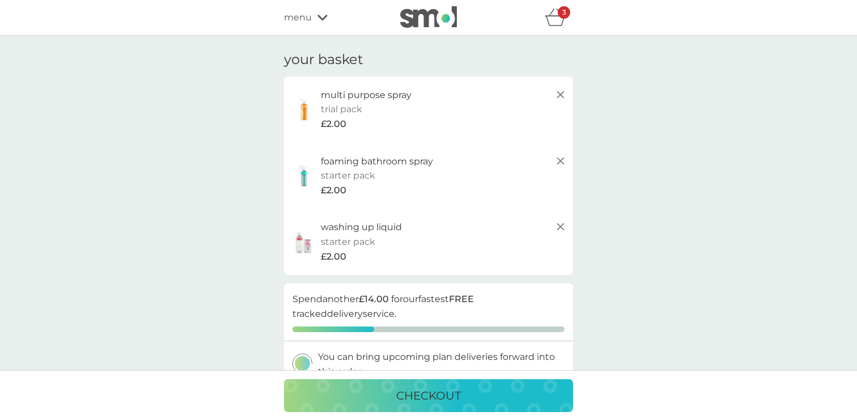
click at [298, 15] on span "menu" at bounding box center [298, 17] width 28 height 15
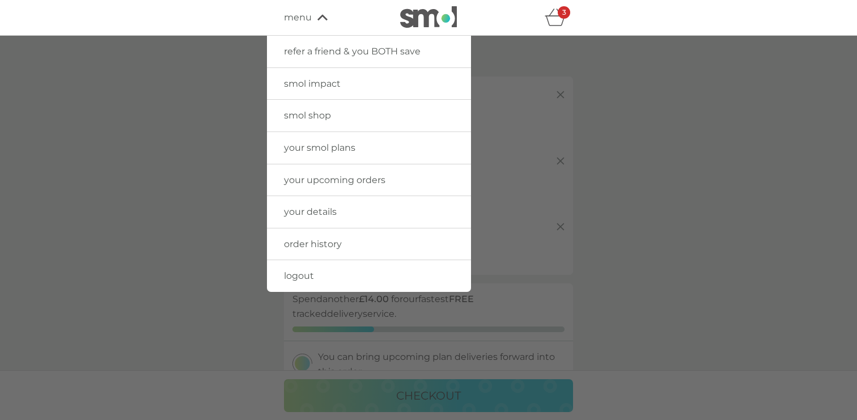
click at [327, 120] on span "smol shop" at bounding box center [307, 115] width 47 height 11
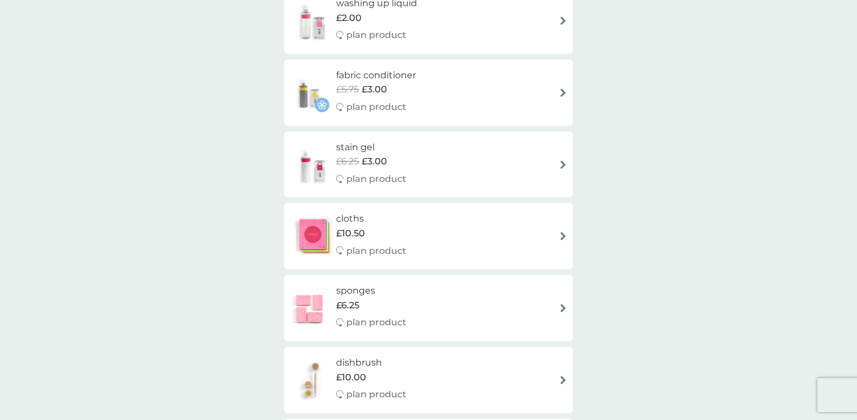
scroll to position [529, 0]
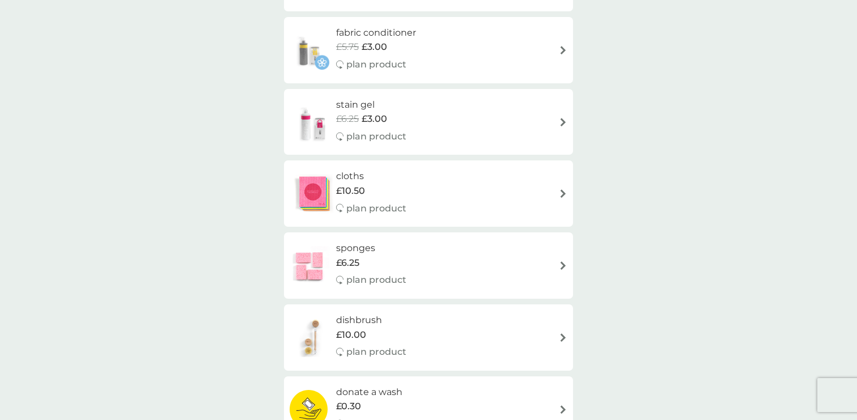
click at [401, 100] on h6 "stain gel" at bounding box center [371, 104] width 70 height 15
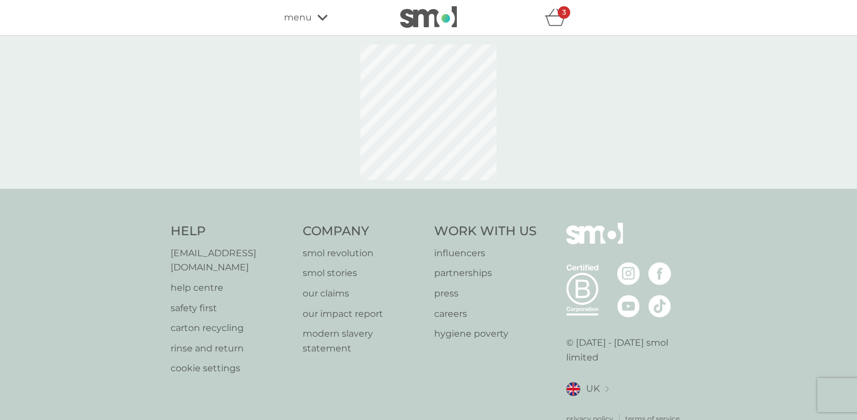
select select "182"
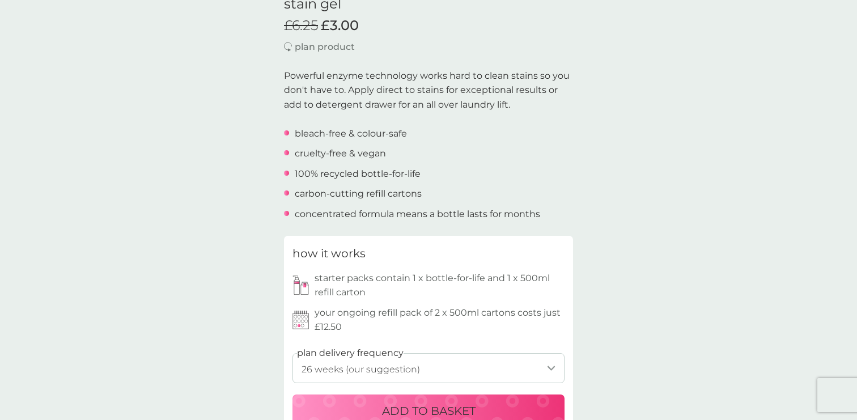
scroll to position [329, 0]
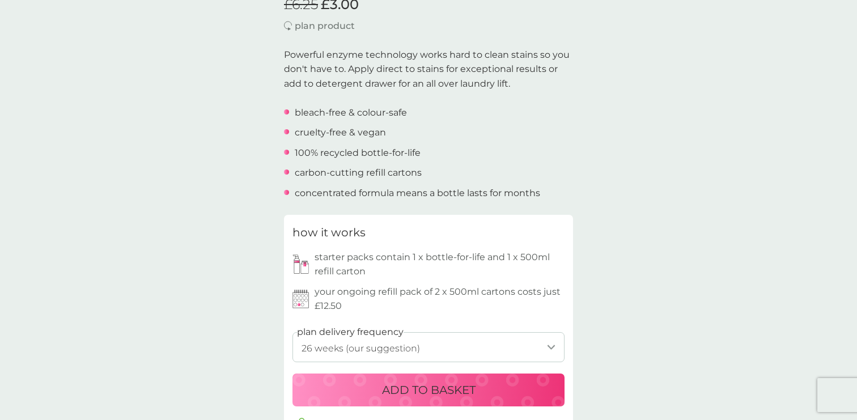
click at [420, 382] on p "ADD TO BASKET" at bounding box center [428, 390] width 93 height 18
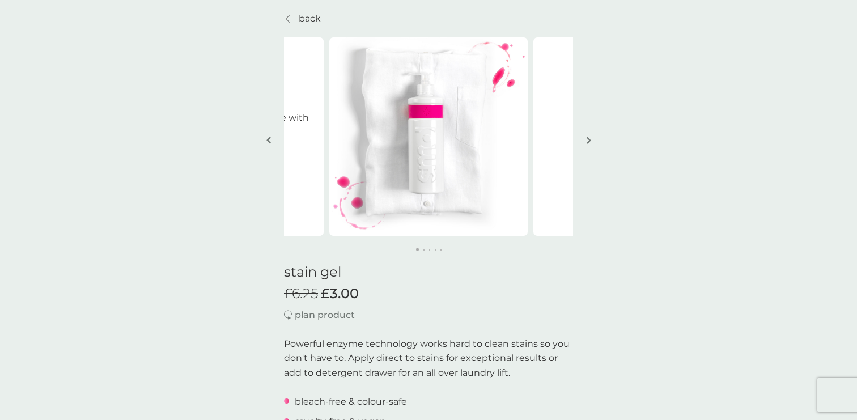
scroll to position [0, 0]
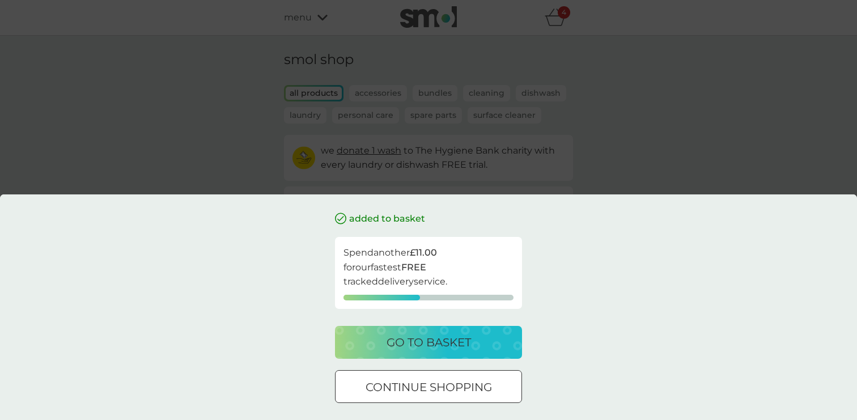
click at [431, 344] on p "go to basket" at bounding box center [428, 342] width 84 height 18
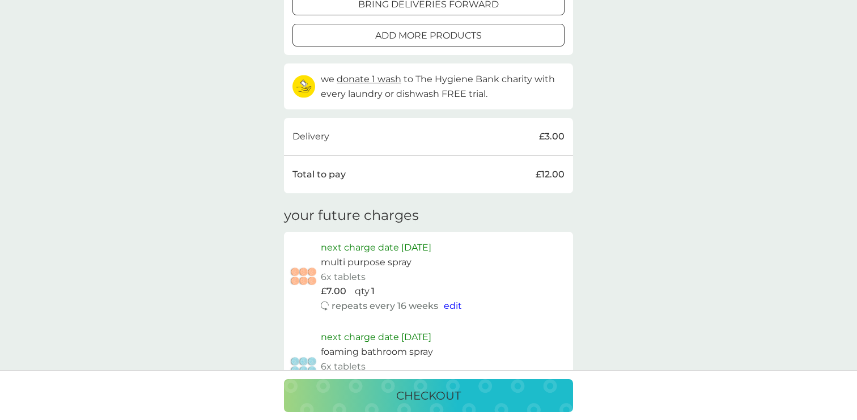
scroll to position [468, 0]
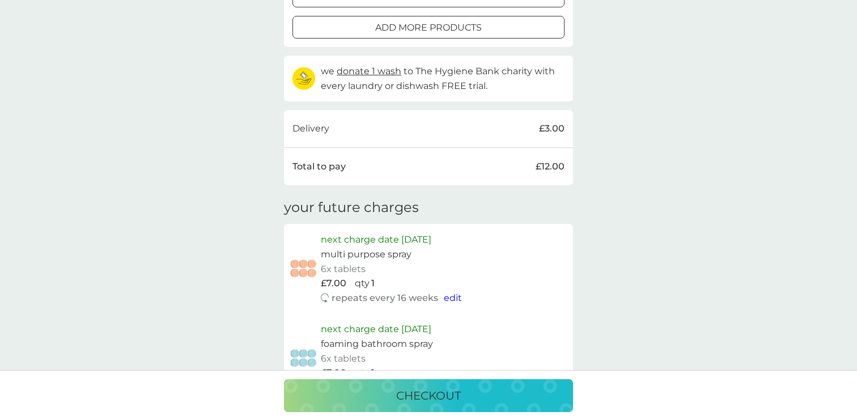
click at [430, 395] on p "checkout" at bounding box center [428, 395] width 65 height 18
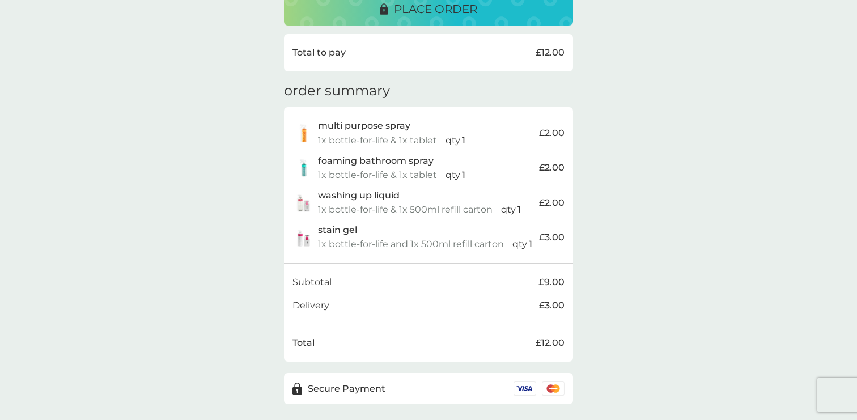
scroll to position [318, 0]
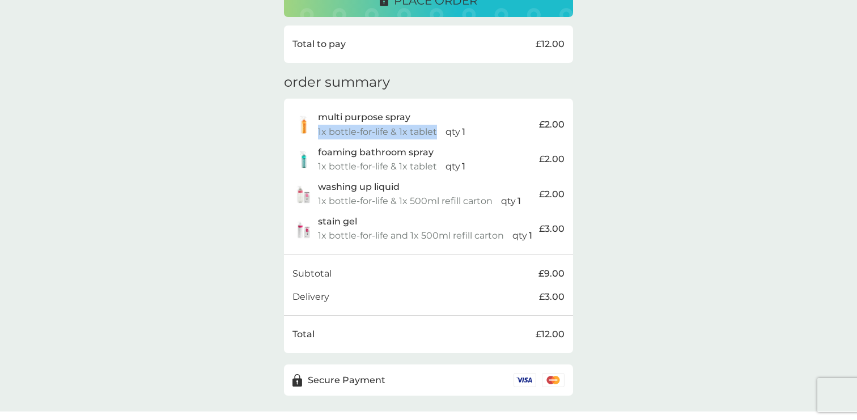
drag, startPoint x: 434, startPoint y: 134, endPoint x: 318, endPoint y: 133, distance: 115.6
click at [318, 133] on p "1x bottle-for-life & 1x tablet" at bounding box center [377, 132] width 119 height 15
copy p "1x bottle-for-life & 1x tablet"
click at [417, 201] on p "1x bottle-for-life & 1x 500ml refill carton" at bounding box center [405, 201] width 174 height 15
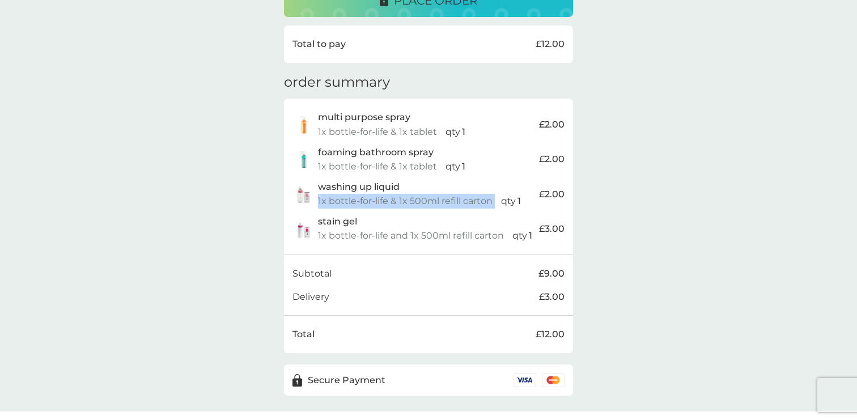
click at [417, 201] on p "1x bottle-for-life & 1x 500ml refill carton" at bounding box center [405, 201] width 174 height 15
click at [445, 203] on p "1x bottle-for-life & 1x 500ml refill carton" at bounding box center [405, 201] width 174 height 15
click at [441, 238] on p "1x bottle-for-life and 1x 500ml refill carton" at bounding box center [411, 235] width 186 height 15
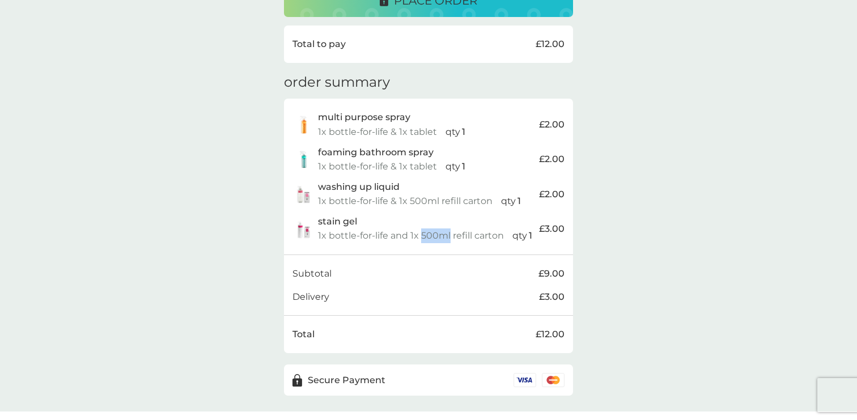
click at [441, 238] on p "1x bottle-for-life and 1x 500ml refill carton" at bounding box center [411, 235] width 186 height 15
click at [441, 199] on p "1x bottle-for-life & 1x 500ml refill carton" at bounding box center [405, 201] width 174 height 15
click at [442, 202] on p "1x bottle-for-life & 1x 500ml refill carton" at bounding box center [405, 201] width 174 height 15
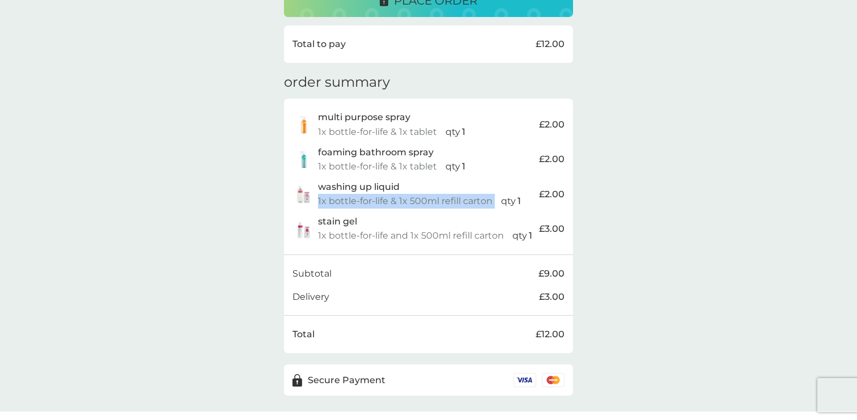
click at [442, 202] on p "1x bottle-for-life & 1x 500ml refill carton" at bounding box center [405, 201] width 174 height 15
copy div "1x bottle-for-life & 1x 500ml refill carton"
click at [385, 236] on p "1x bottle-for-life and 1x 500ml refill carton" at bounding box center [411, 235] width 186 height 15
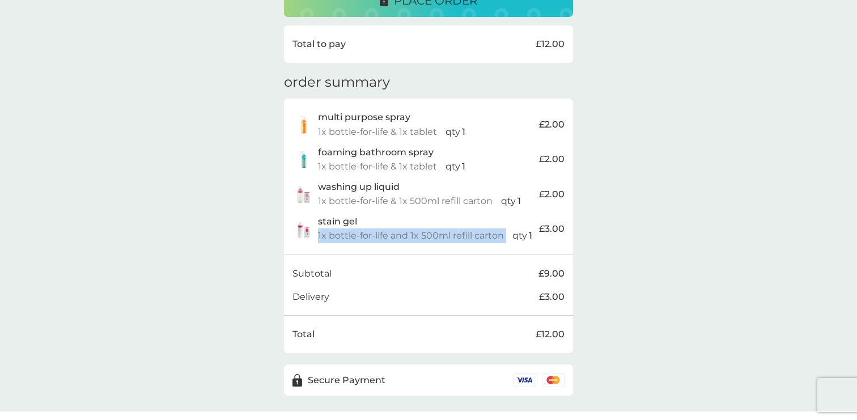
click at [385, 236] on p "1x bottle-for-life and 1x 500ml refill carton" at bounding box center [411, 235] width 186 height 15
copy div "1x bottle-for-life and 1x 500ml refill carton"
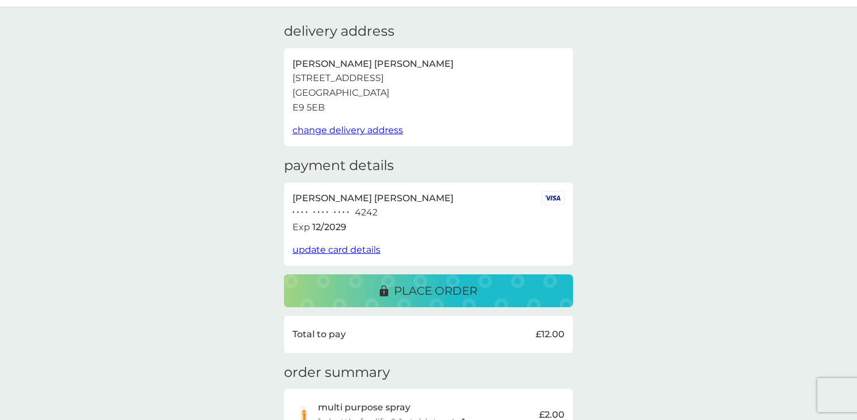
scroll to position [0, 0]
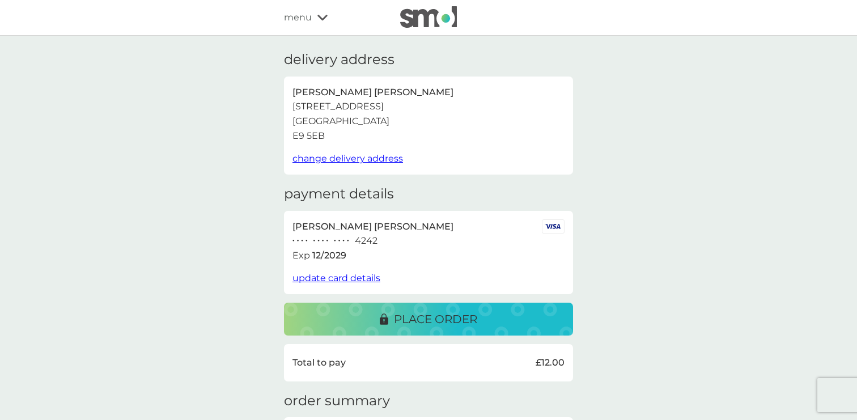
click at [313, 15] on div "menu" at bounding box center [332, 17] width 96 height 15
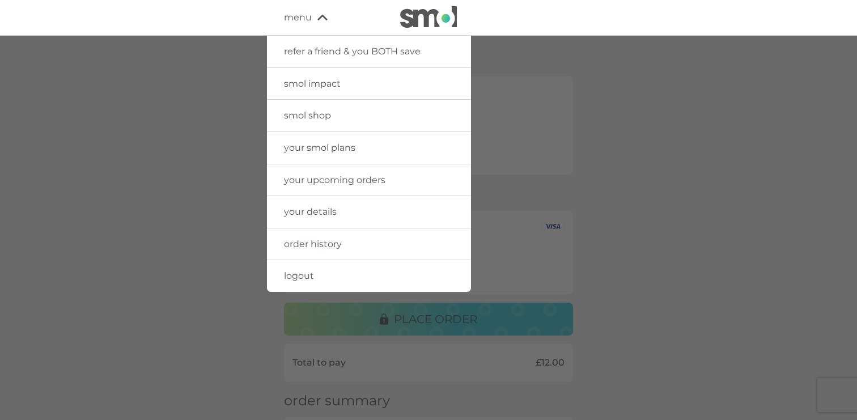
click at [332, 119] on link "smol shop" at bounding box center [369, 116] width 204 height 32
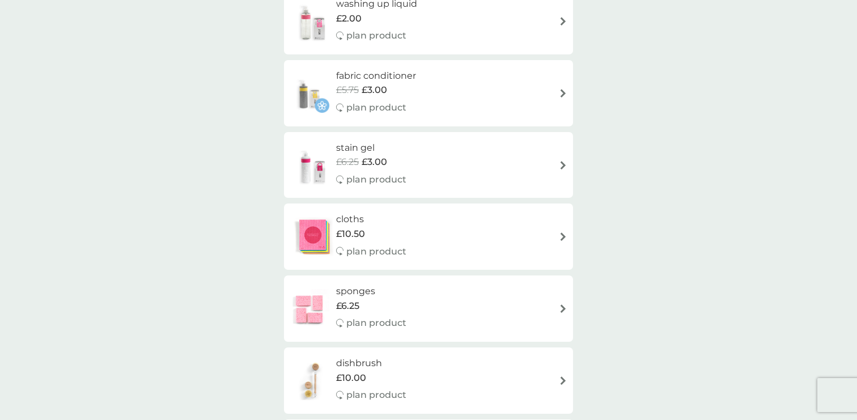
scroll to position [506, 0]
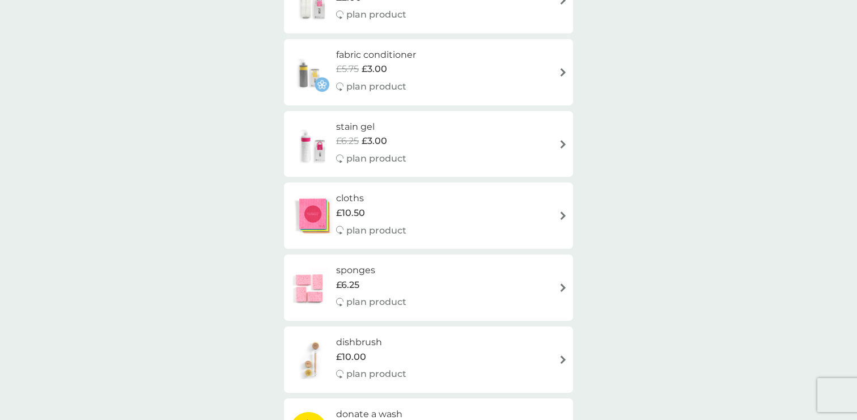
click at [424, 84] on div "fabric conditioner £5.75 £3.00 plan product" at bounding box center [381, 72] width 91 height 49
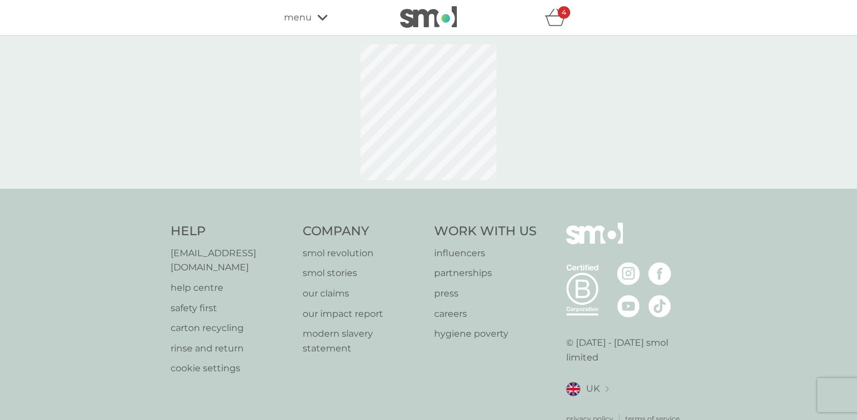
select select "182"
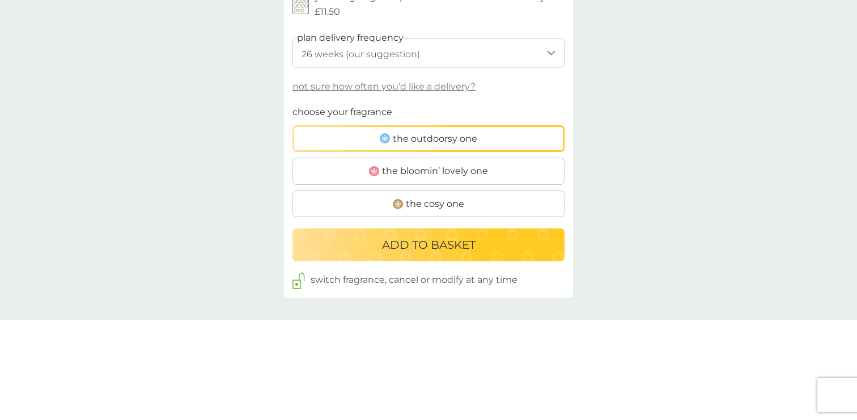
click at [410, 235] on button "ADD TO BASKET" at bounding box center [428, 244] width 272 height 33
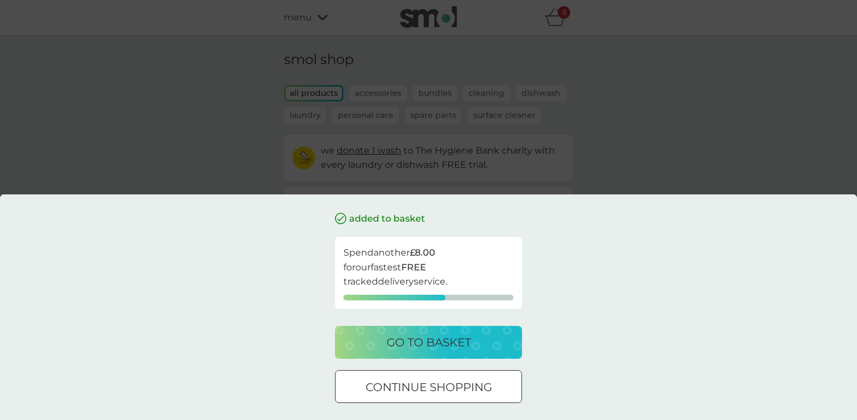
click at [443, 393] on div at bounding box center [428, 387] width 41 height 12
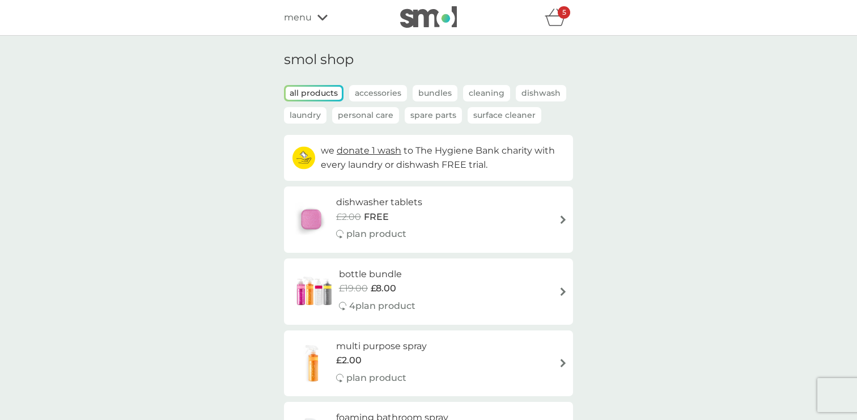
click at [552, 19] on icon "basket" at bounding box center [555, 17] width 22 height 18
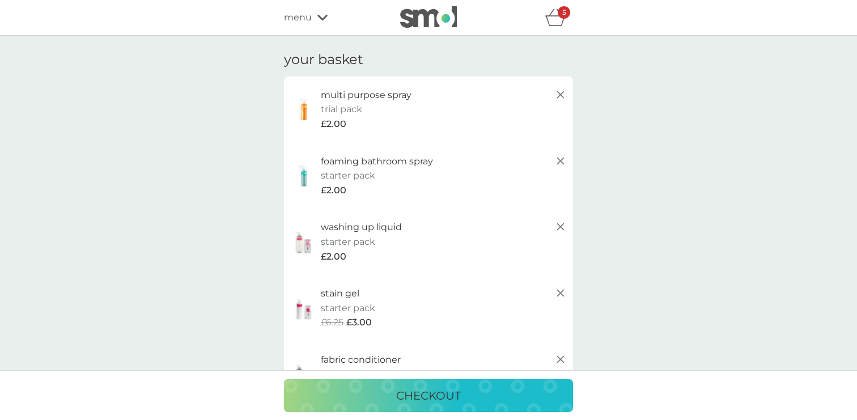
click at [430, 387] on p "checkout" at bounding box center [428, 395] width 65 height 18
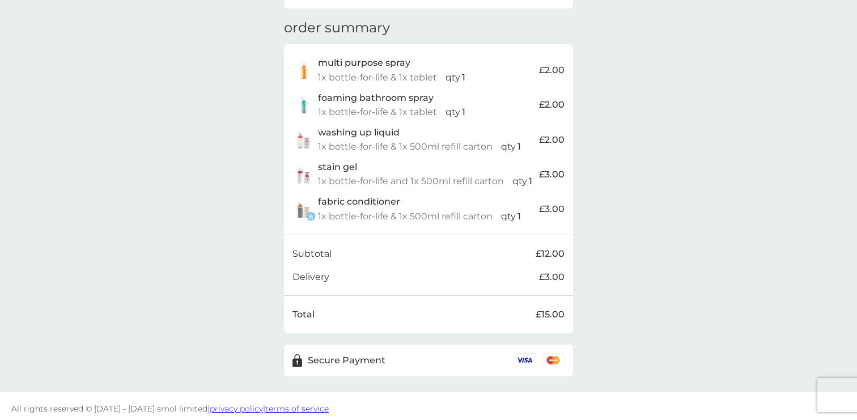
scroll to position [378, 0]
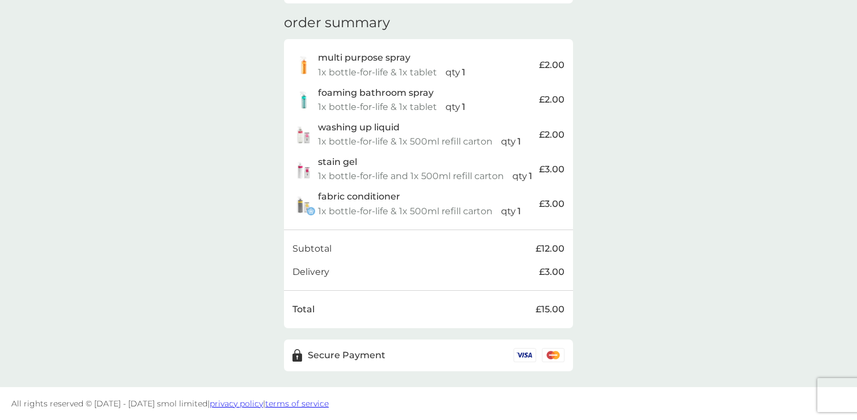
click at [403, 214] on p "1x bottle-for-life & 1x 500ml refill carton" at bounding box center [405, 211] width 174 height 15
copy div "1x bottle-for-life & 1x 500ml refill carton"
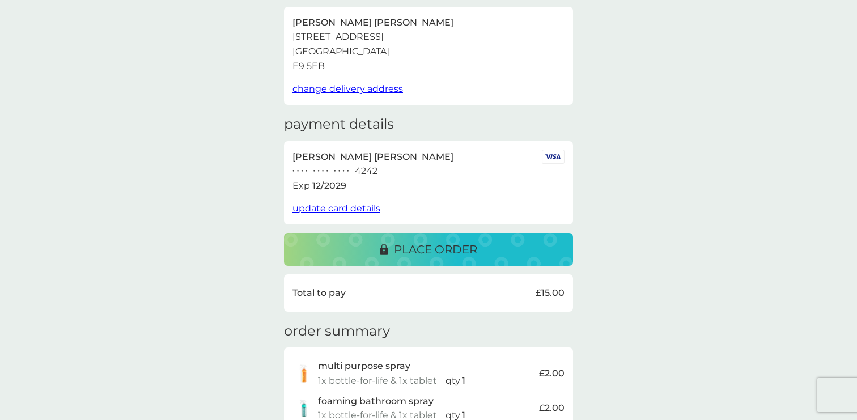
scroll to position [0, 0]
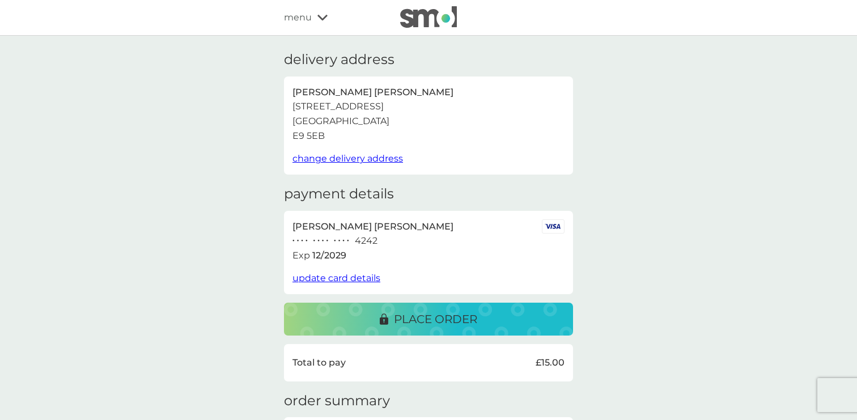
click at [434, 23] on img at bounding box center [428, 17] width 57 height 22
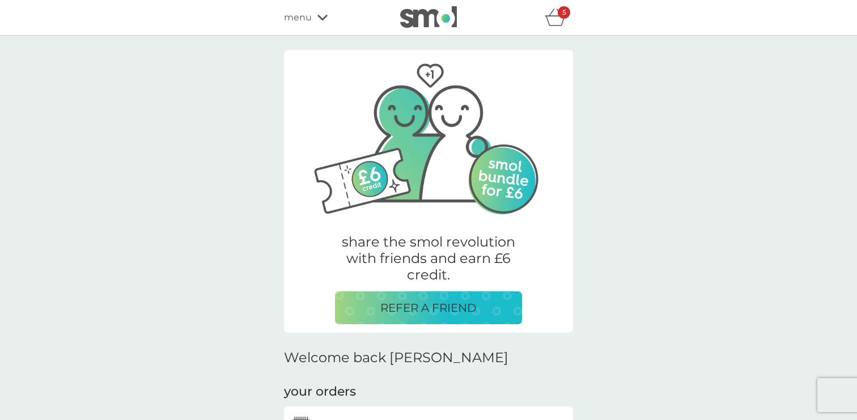
click at [295, 10] on span "menu" at bounding box center [298, 17] width 28 height 15
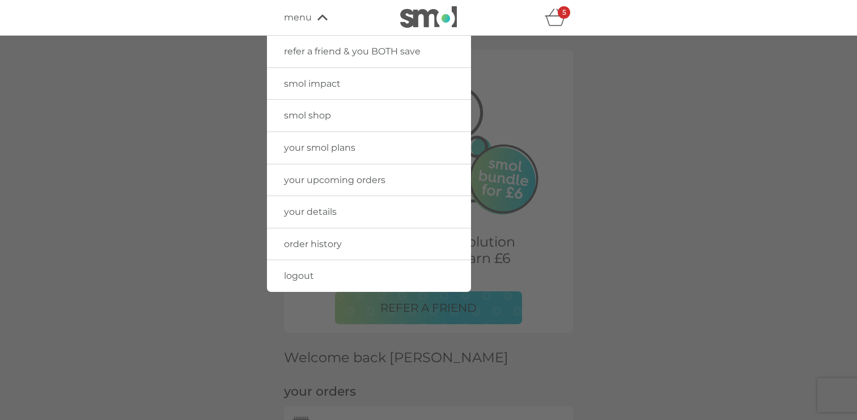
click at [313, 274] on span "logout" at bounding box center [299, 275] width 30 height 11
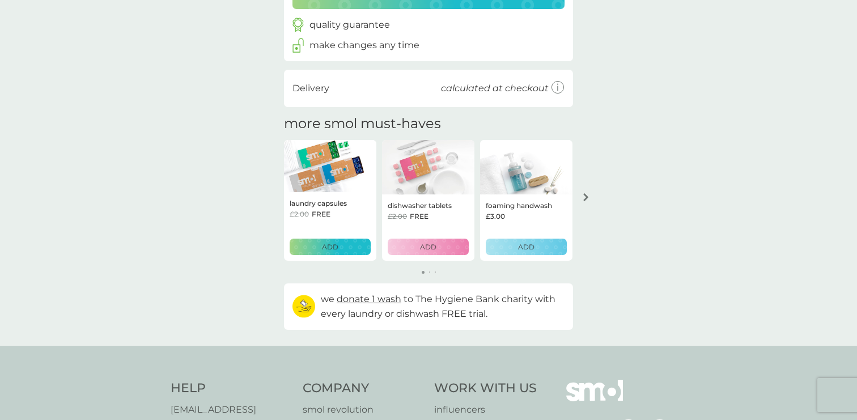
scroll to position [393, 0]
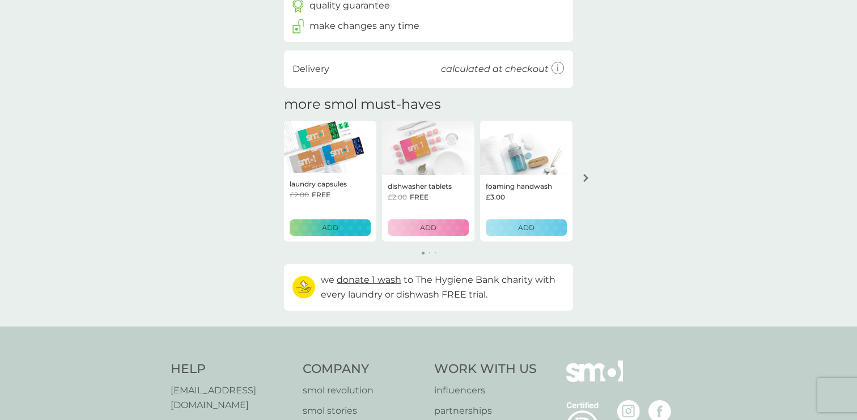
click at [513, 233] on button "ADD" at bounding box center [525, 227] width 81 height 16
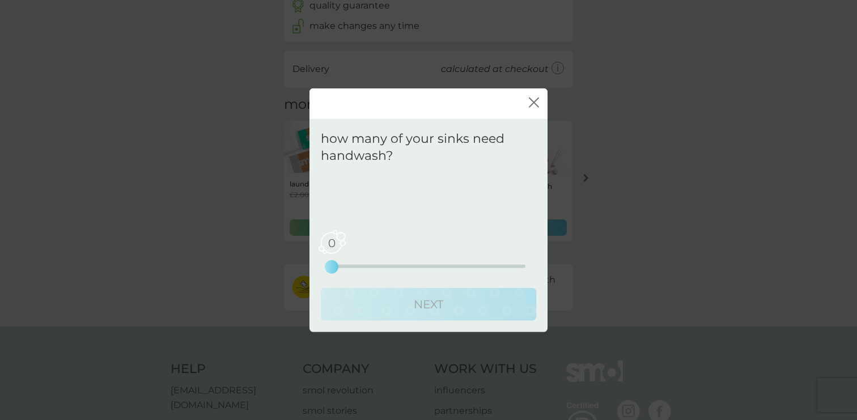
click at [386, 270] on div "0 0 2.5 5" at bounding box center [428, 251] width 194 height 46
click at [532, 100] on icon "close" at bounding box center [534, 102] width 10 height 10
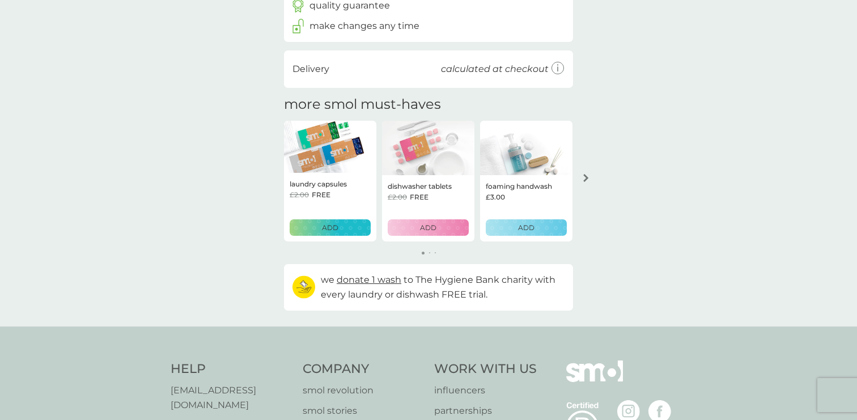
scroll to position [0, 0]
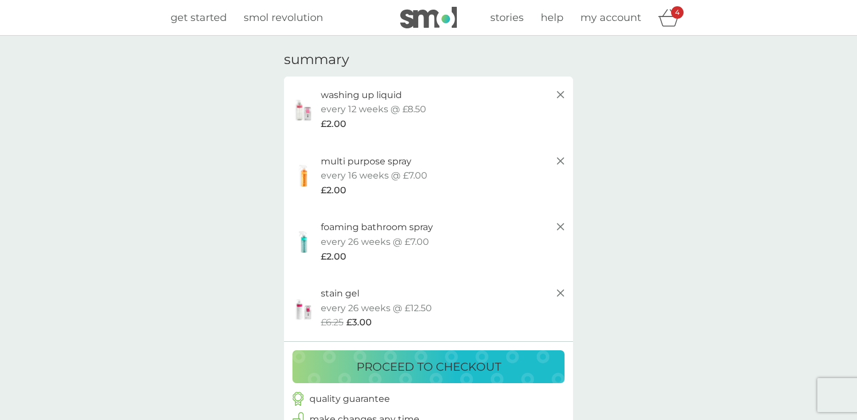
click at [627, 15] on span "my account" at bounding box center [610, 17] width 61 height 12
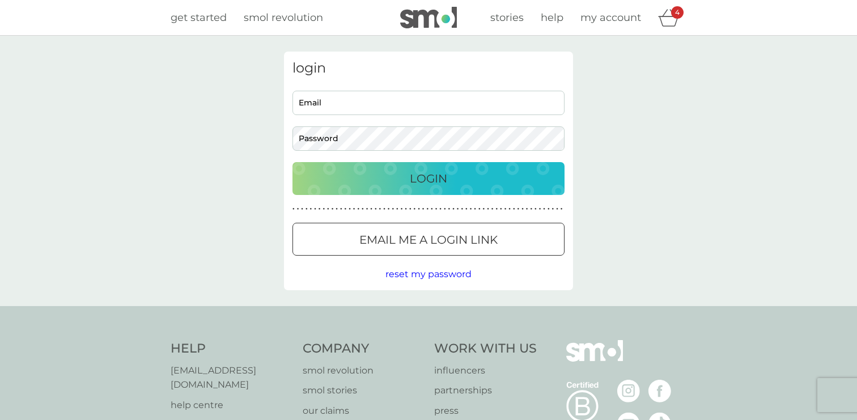
type input "dom@smolproducts.com"
click at [455, 189] on button "Login" at bounding box center [428, 178] width 272 height 33
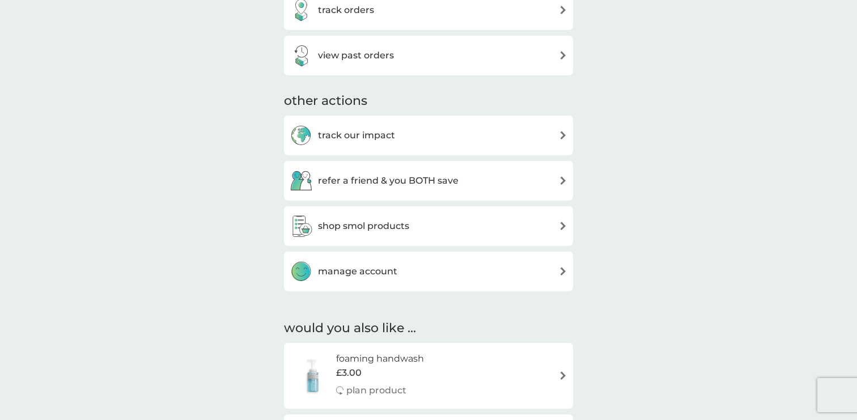
scroll to position [518, 0]
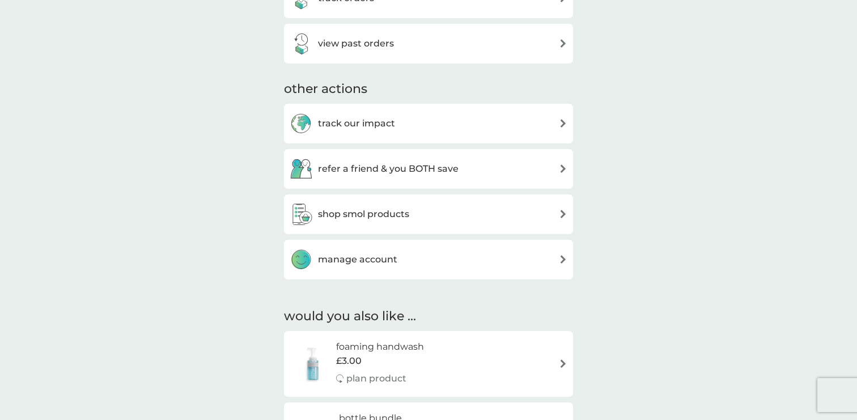
click at [385, 214] on h3 "shop smol products" at bounding box center [363, 214] width 91 height 15
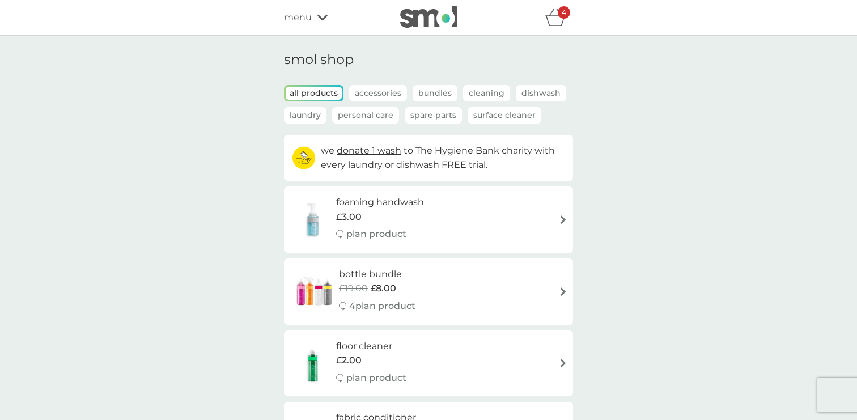
scroll to position [13, 0]
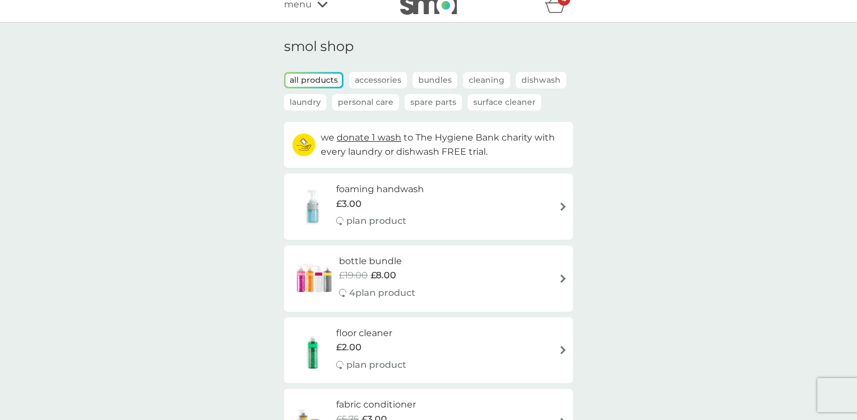
click at [385, 214] on p "plan product" at bounding box center [376, 221] width 60 height 15
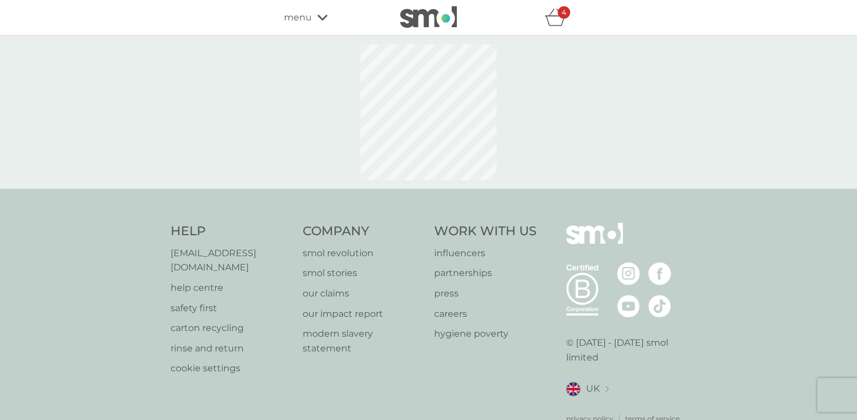
select select "119"
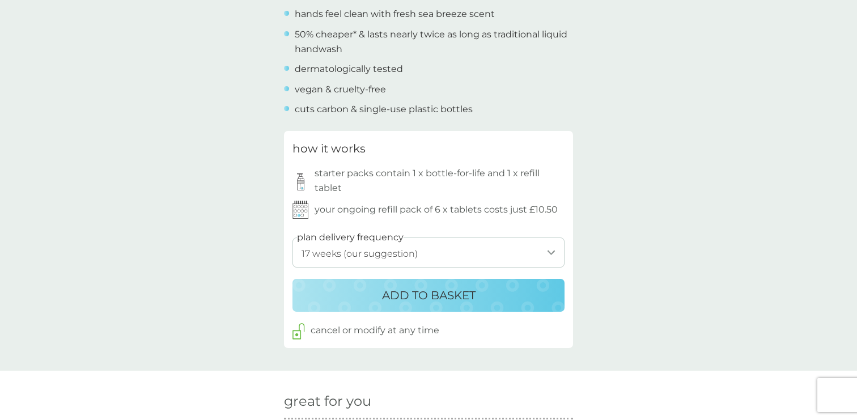
scroll to position [504, 0]
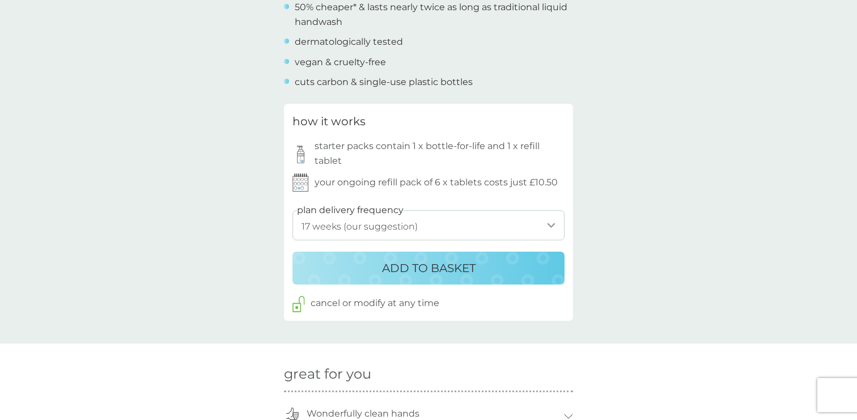
click at [431, 263] on p "ADD TO BASKET" at bounding box center [428, 268] width 93 height 18
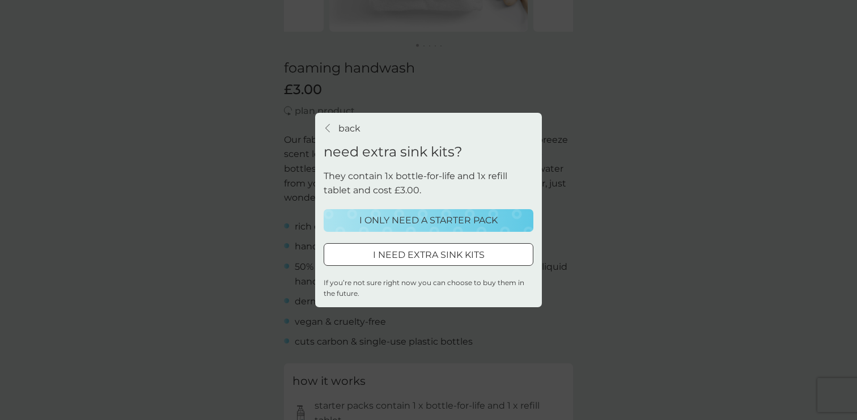
scroll to position [228, 0]
click at [479, 219] on p "I ONLY NEED A STARTER PACK" at bounding box center [428, 220] width 138 height 15
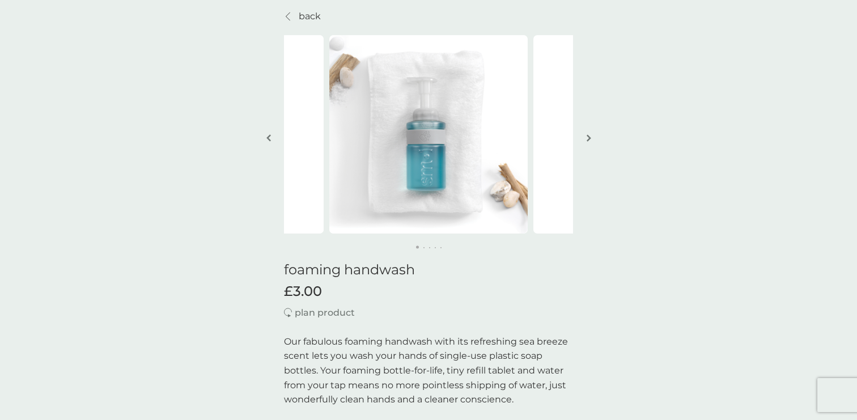
scroll to position [0, 0]
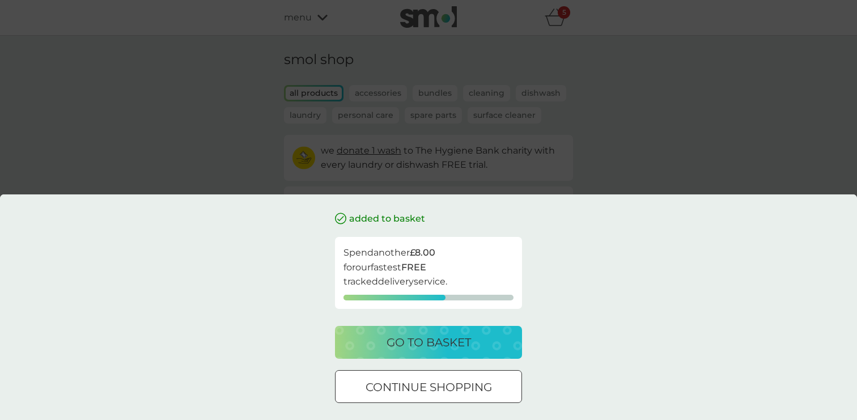
click at [414, 343] on p "go to basket" at bounding box center [428, 342] width 84 height 18
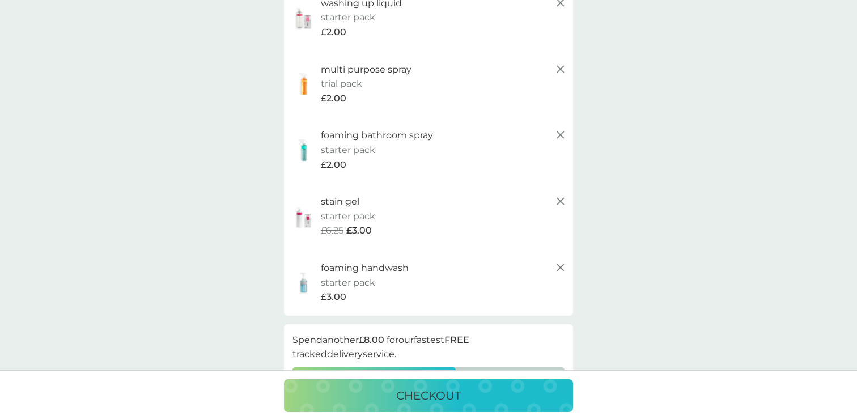
scroll to position [137, 0]
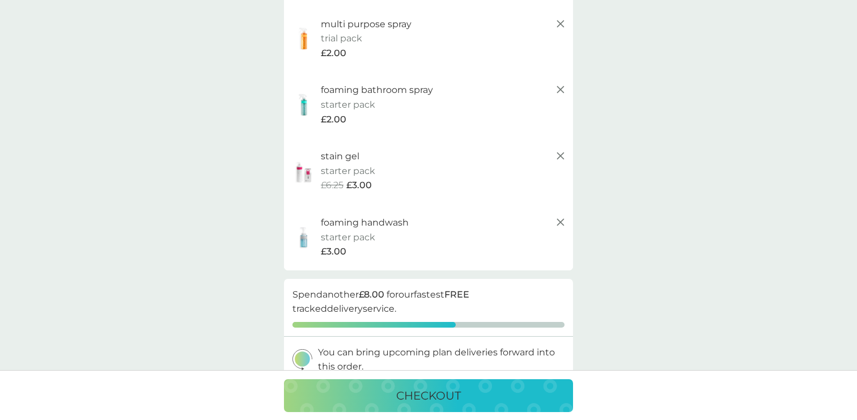
click at [451, 395] on p "checkout" at bounding box center [428, 395] width 65 height 18
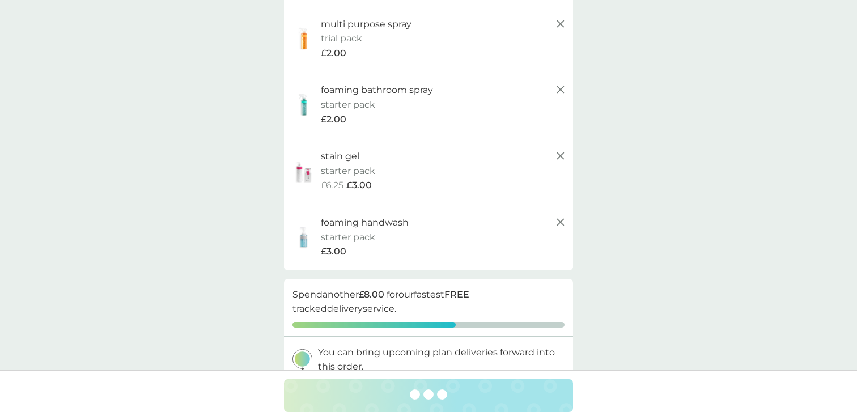
scroll to position [0, 0]
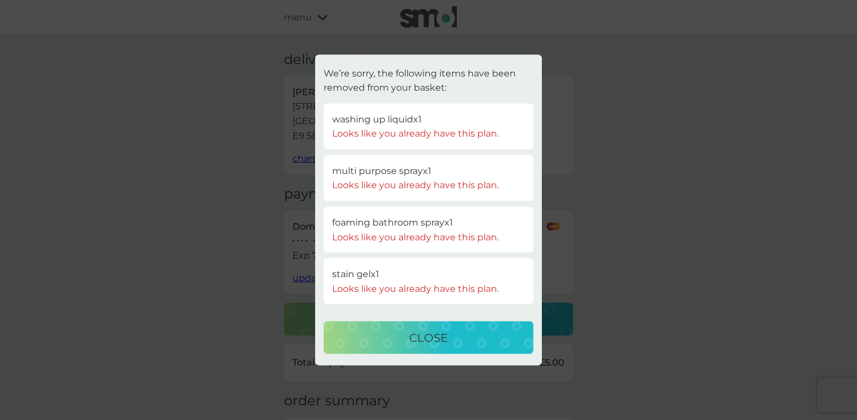
click at [433, 333] on p "close" at bounding box center [428, 338] width 39 height 18
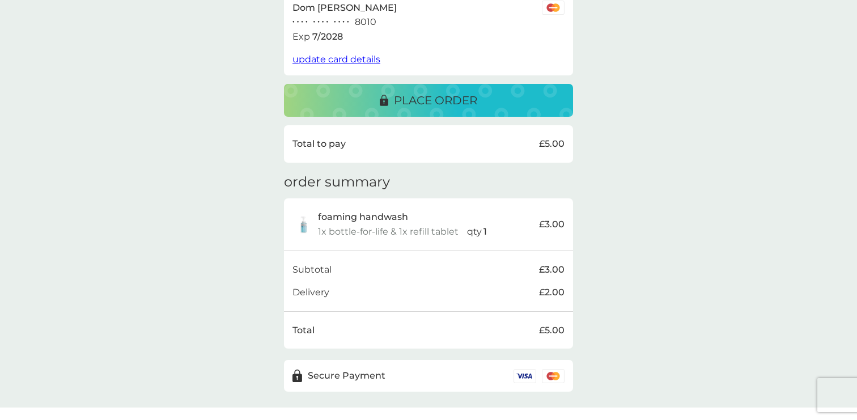
scroll to position [239, 0]
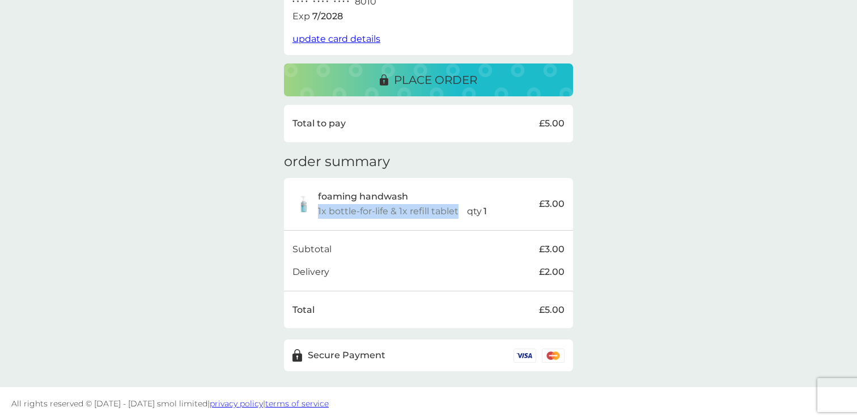
drag, startPoint x: 457, startPoint y: 210, endPoint x: 318, endPoint y: 215, distance: 138.9
click at [318, 215] on p "1x bottle-for-life & 1x refill tablet" at bounding box center [388, 211] width 140 height 15
copy p "1x bottle-for-life & 1x refill tablet"
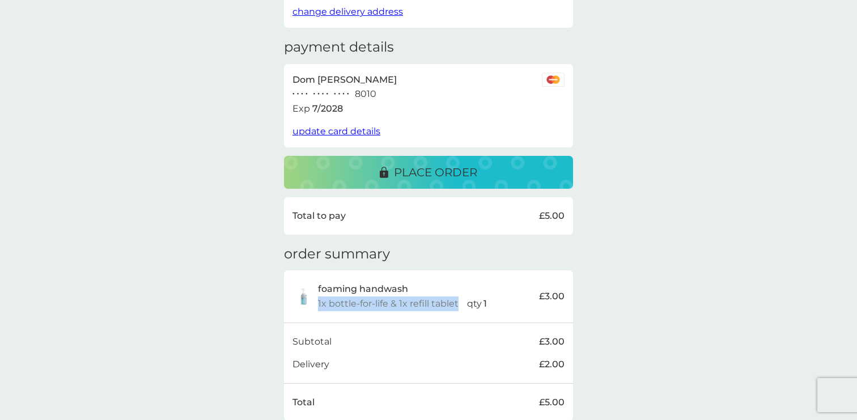
scroll to position [0, 0]
